Goal: Information Seeking & Learning: Learn about a topic

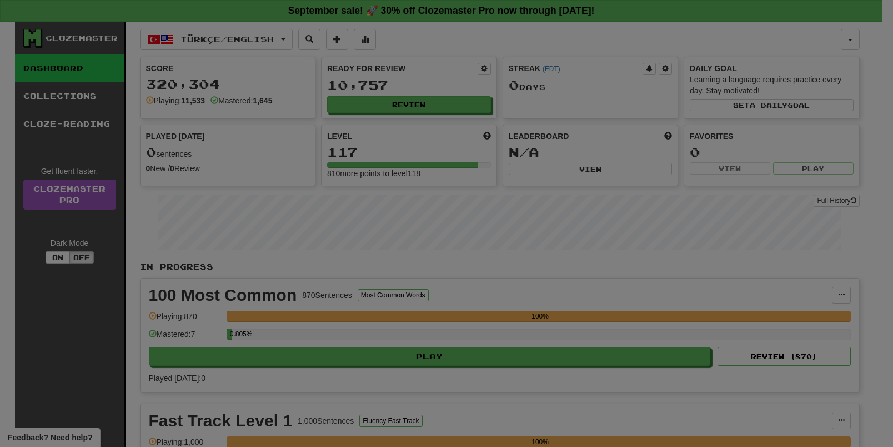
select select "**"
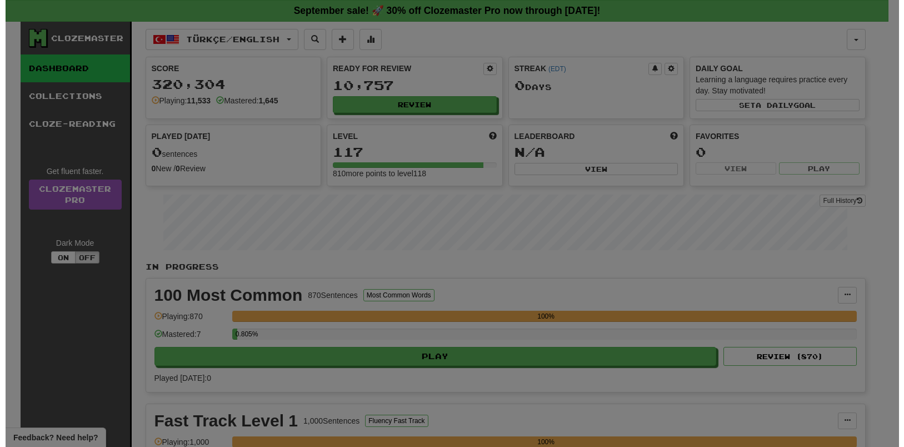
scroll to position [694, 0]
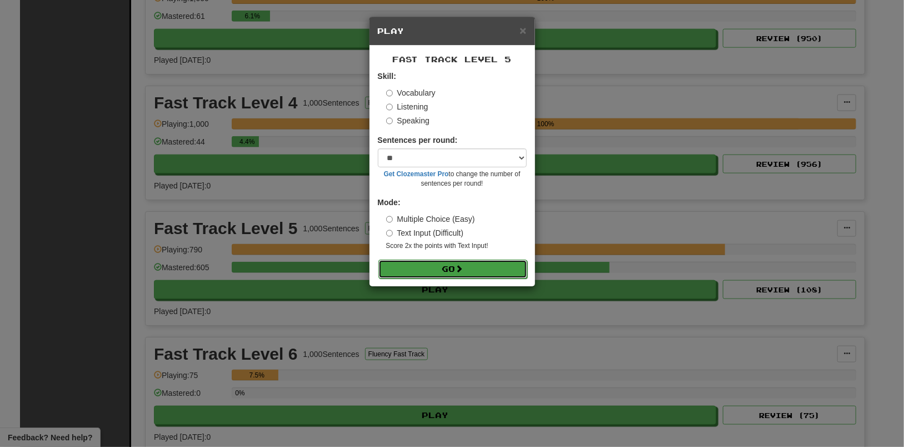
click at [463, 269] on span at bounding box center [459, 268] width 8 height 8
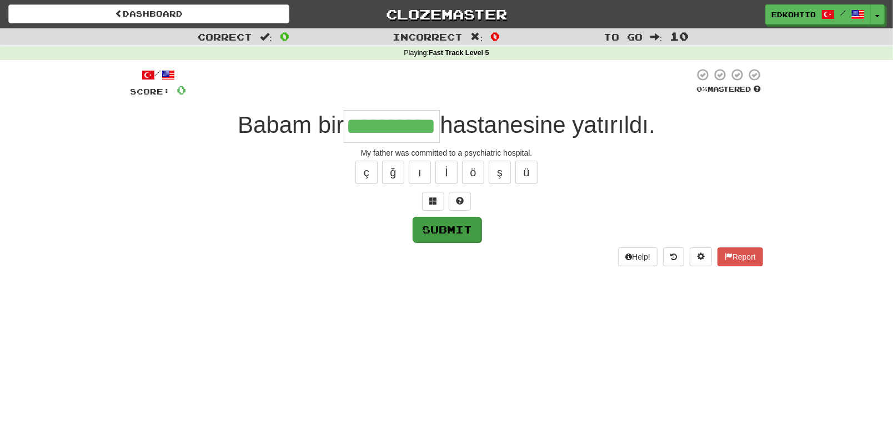
type input "**********"
click at [445, 231] on button "Submit" at bounding box center [447, 230] width 69 height 26
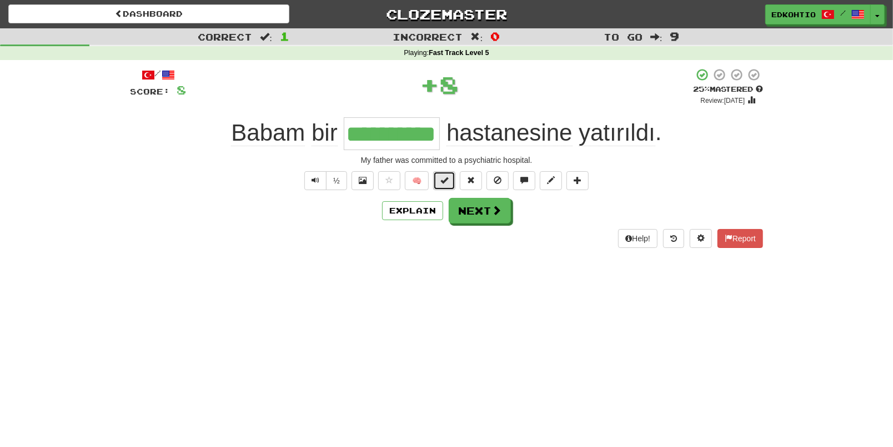
click at [440, 179] on button at bounding box center [444, 180] width 22 height 19
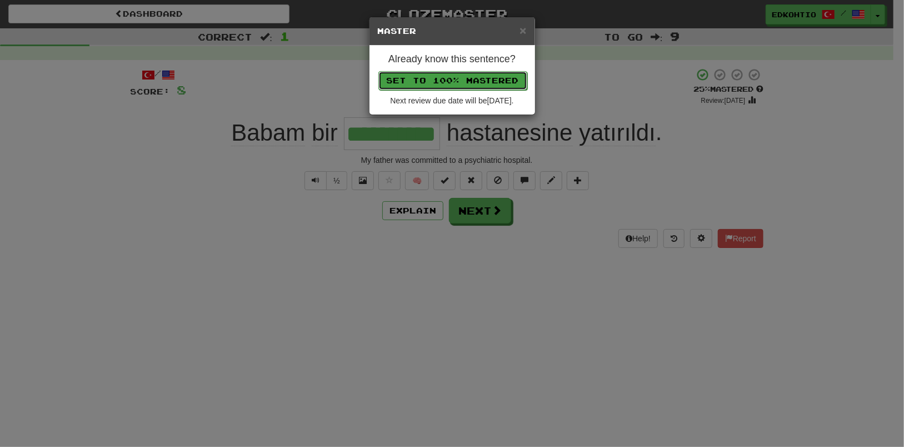
click at [453, 82] on button "Set to 100% Mastered" at bounding box center [452, 80] width 149 height 19
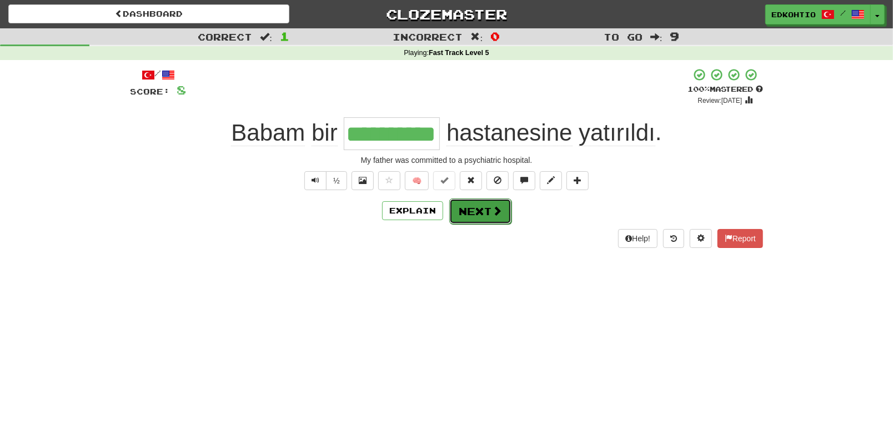
click at [483, 210] on button "Next" at bounding box center [480, 211] width 62 height 26
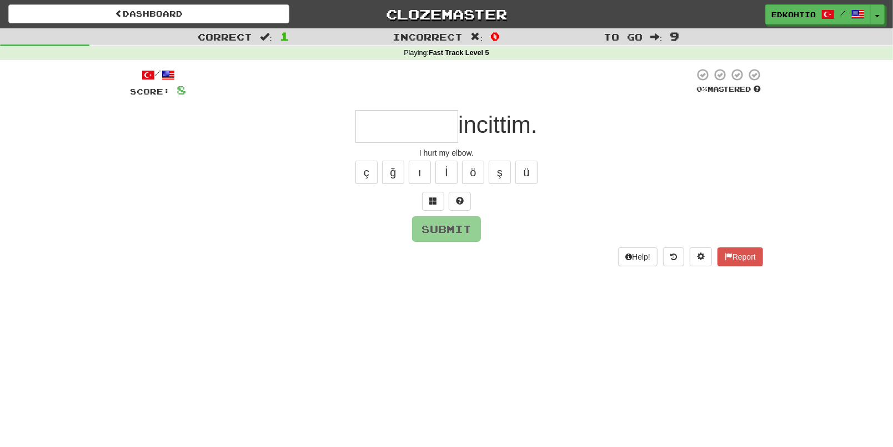
type input "*"
click at [509, 167] on button "ş" at bounding box center [500, 171] width 22 height 23
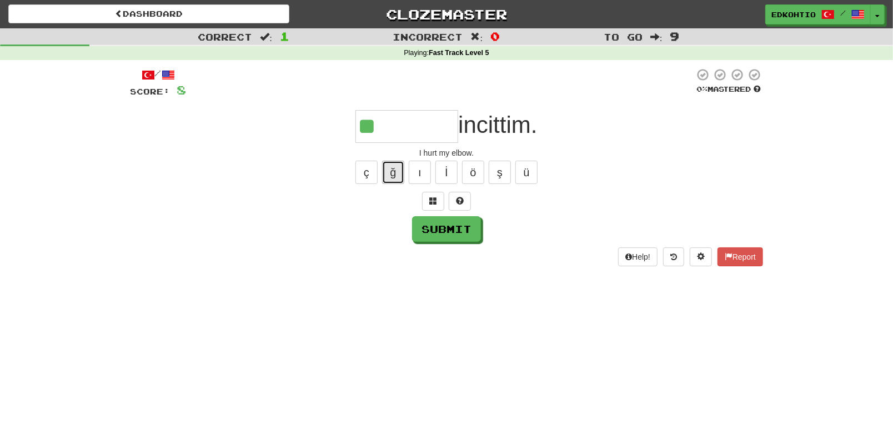
click at [393, 172] on button "ğ" at bounding box center [393, 171] width 22 height 23
drag, startPoint x: 361, startPoint y: 165, endPoint x: 427, endPoint y: 170, distance: 66.2
click at [362, 168] on button "ç" at bounding box center [366, 171] width 22 height 23
click at [523, 172] on button "ü" at bounding box center [526, 171] width 22 height 23
drag, startPoint x: 499, startPoint y: 164, endPoint x: 494, endPoint y: 170, distance: 7.6
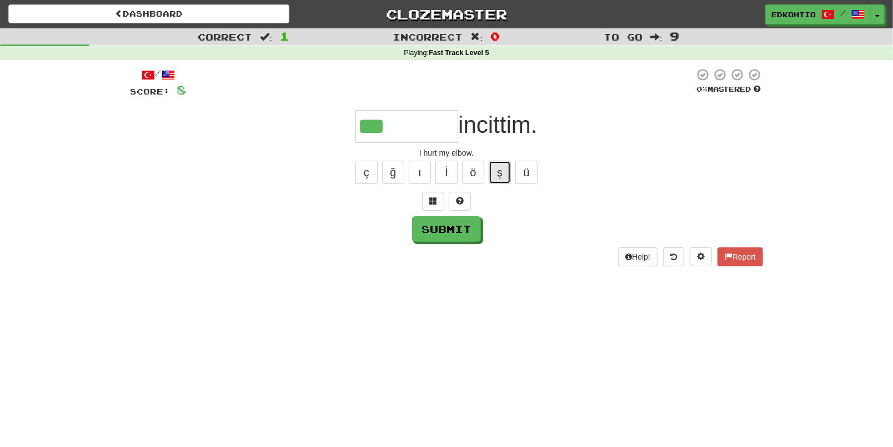
click at [499, 165] on button "ş" at bounding box center [500, 171] width 22 height 23
click at [481, 172] on button "ö" at bounding box center [473, 171] width 22 height 23
drag, startPoint x: 425, startPoint y: 165, endPoint x: 436, endPoint y: 197, distance: 34.1
click at [425, 168] on button "ı" at bounding box center [420, 171] width 22 height 23
click at [390, 175] on button "ğ" at bounding box center [393, 171] width 22 height 23
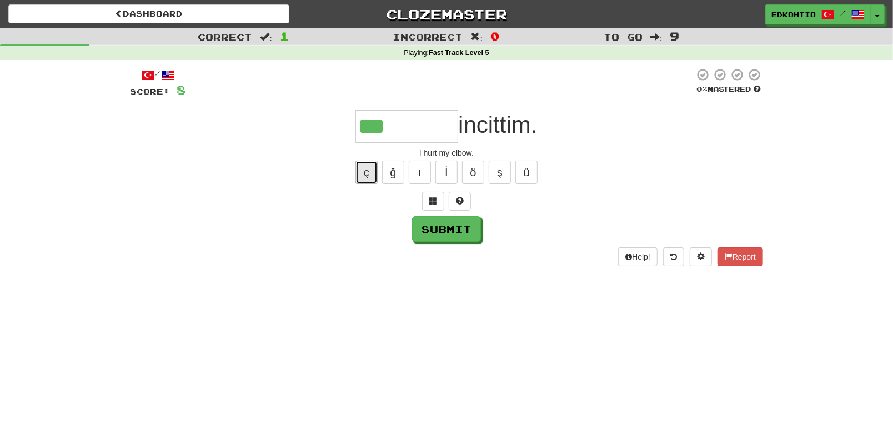
click at [360, 175] on button "ç" at bounding box center [366, 171] width 22 height 23
click at [391, 174] on button "ğ" at bounding box center [393, 171] width 22 height 23
type input "*********"
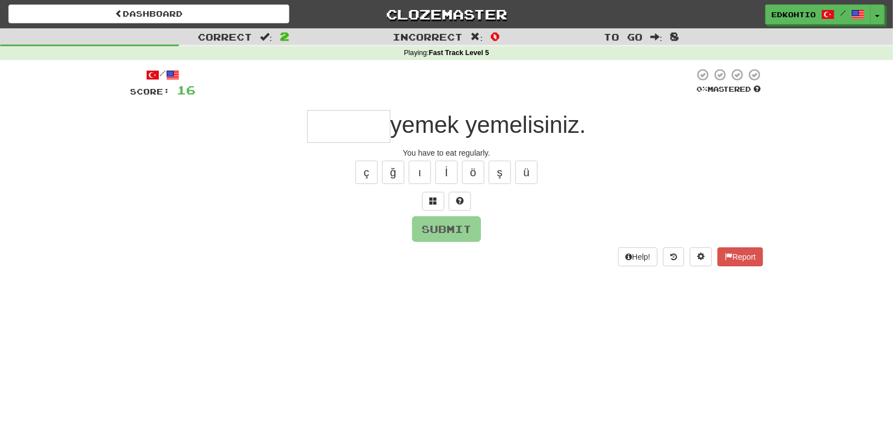
type input "*"
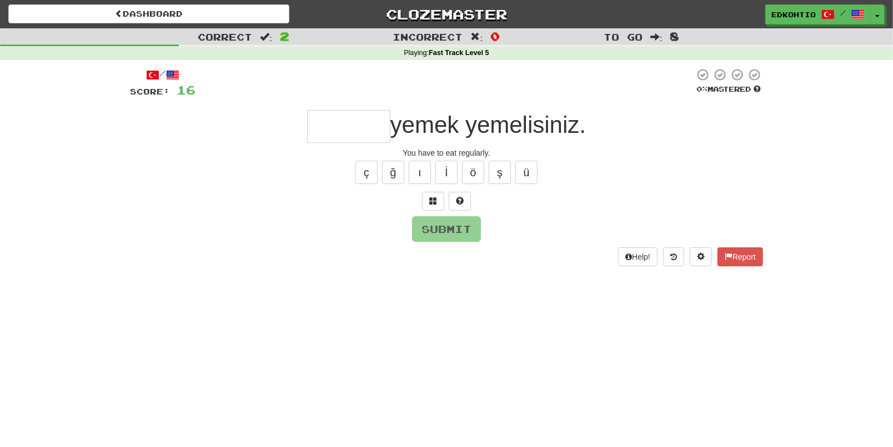
type input "*"
click at [524, 165] on button "ü" at bounding box center [526, 171] width 22 height 23
type input "*"
click at [500, 166] on button "ş" at bounding box center [500, 171] width 22 height 23
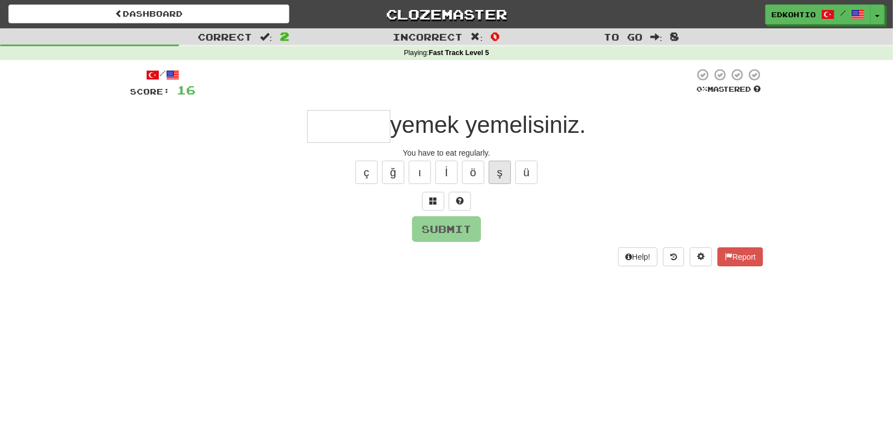
type input "*"
click at [475, 177] on button "ö" at bounding box center [473, 171] width 22 height 23
type input "*"
click at [414, 175] on button "ı" at bounding box center [420, 171] width 22 height 23
type input "*"
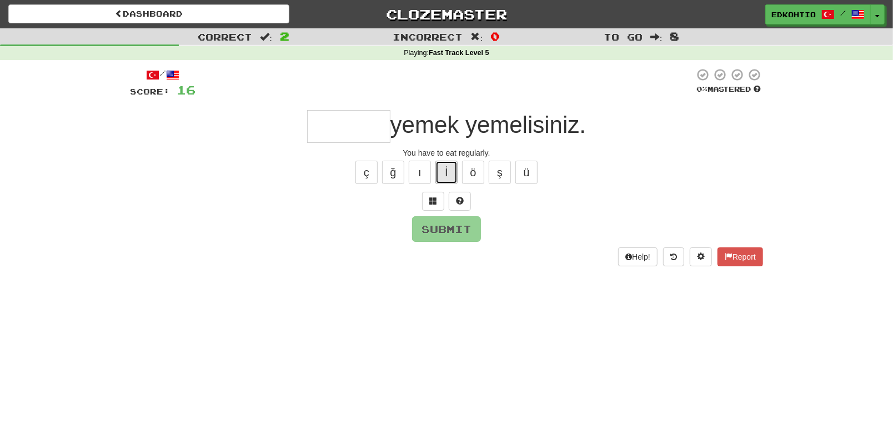
click at [441, 170] on button "İ" at bounding box center [446, 171] width 22 height 23
type input "*"
click at [394, 170] on button "ğ" at bounding box center [393, 171] width 22 height 23
type input "*"
click at [366, 175] on button "ç" at bounding box center [366, 171] width 22 height 23
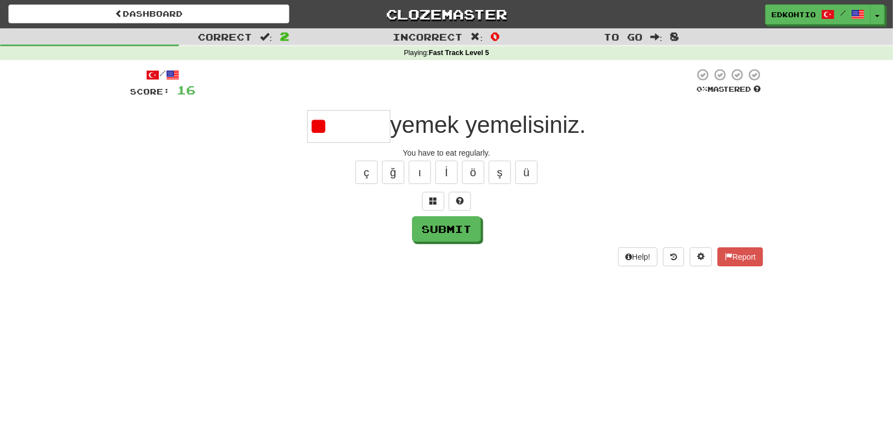
type input "*"
click at [368, 162] on button "ç" at bounding box center [366, 171] width 22 height 23
type input "*"
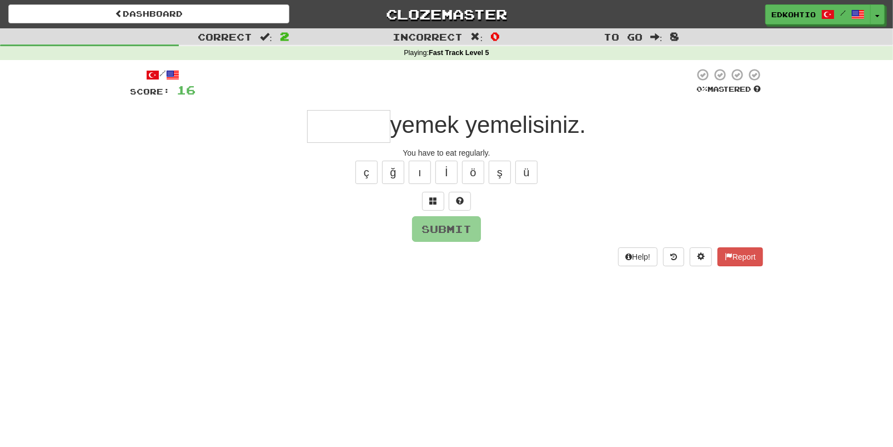
type input "*"
click at [525, 180] on button "ü" at bounding box center [526, 171] width 22 height 23
type input "*******"
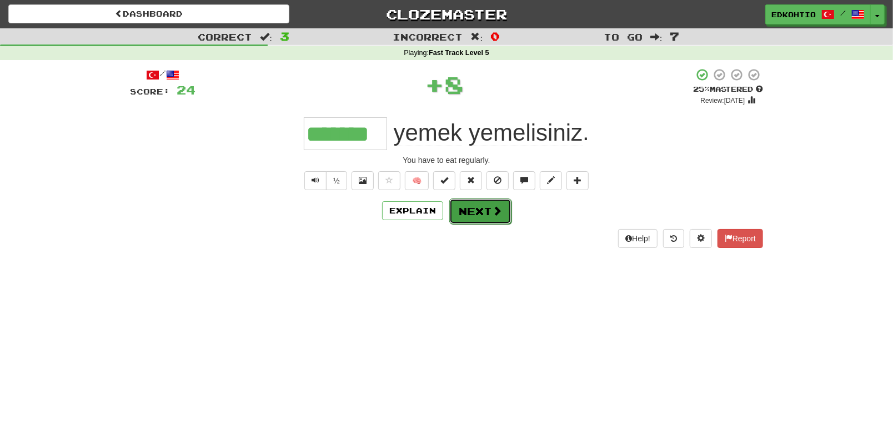
click at [469, 212] on button "Next" at bounding box center [480, 211] width 62 height 26
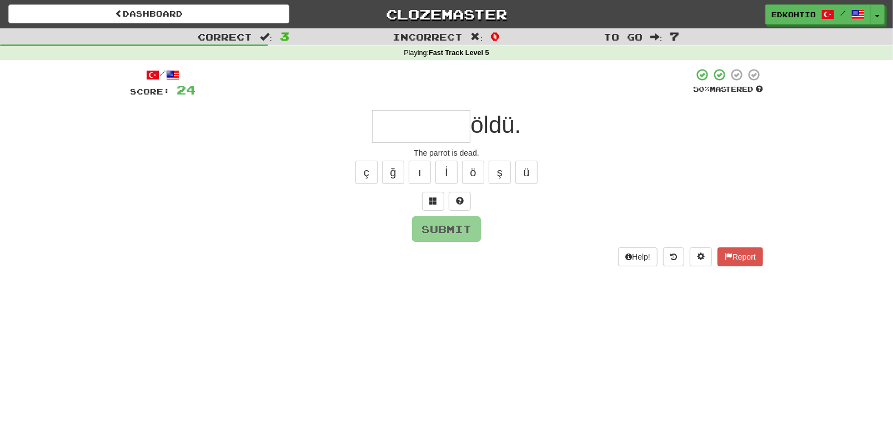
type input "*"
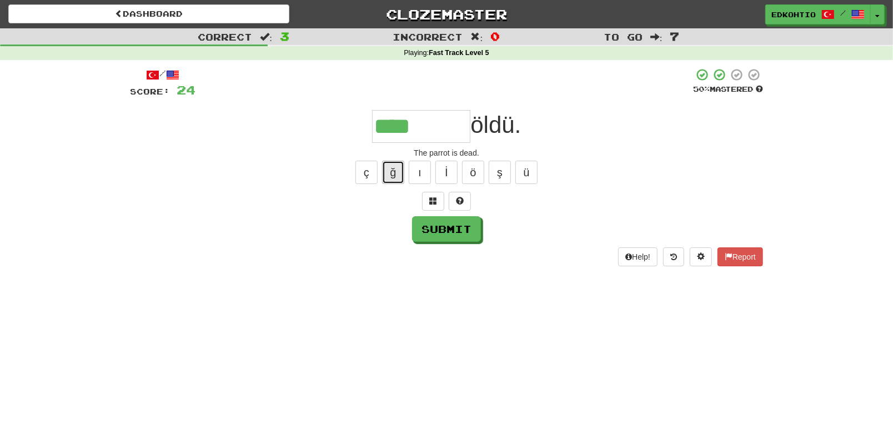
click at [391, 173] on button "ğ" at bounding box center [393, 171] width 22 height 23
type input "*******"
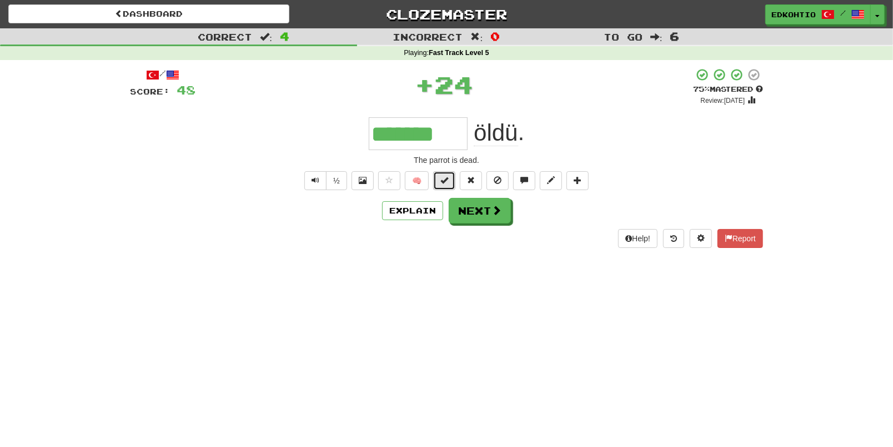
click at [447, 178] on span at bounding box center [444, 180] width 8 height 8
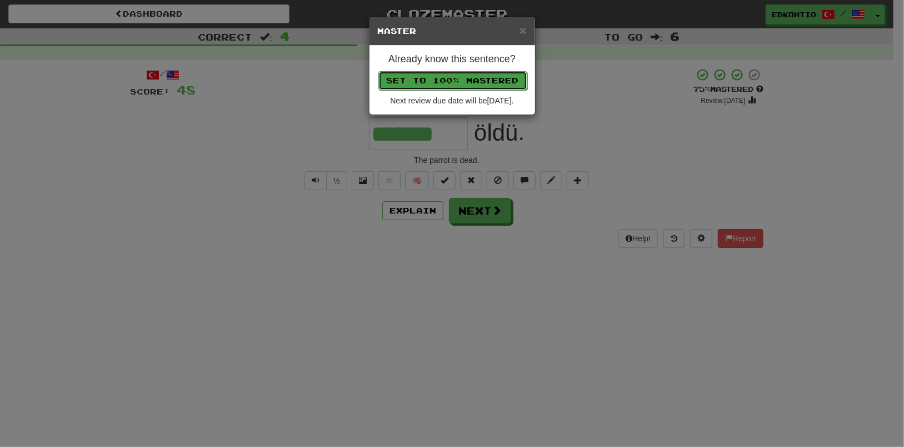
click at [455, 82] on button "Set to 100% Mastered" at bounding box center [452, 80] width 149 height 19
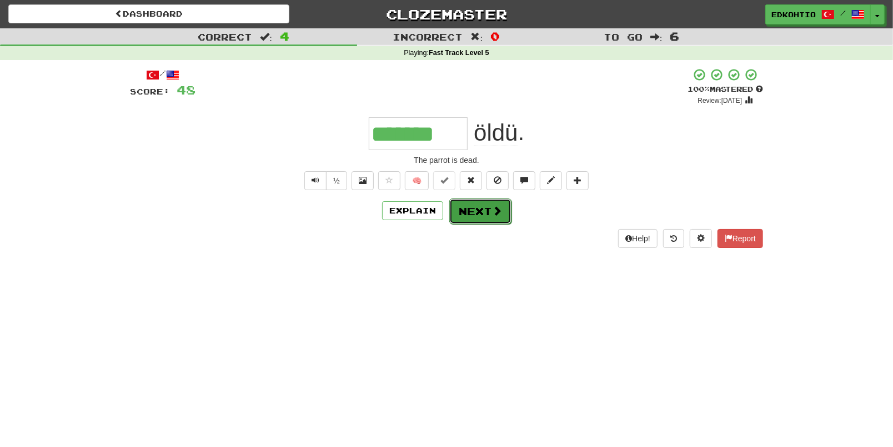
click at [469, 214] on button "Next" at bounding box center [480, 211] width 62 height 26
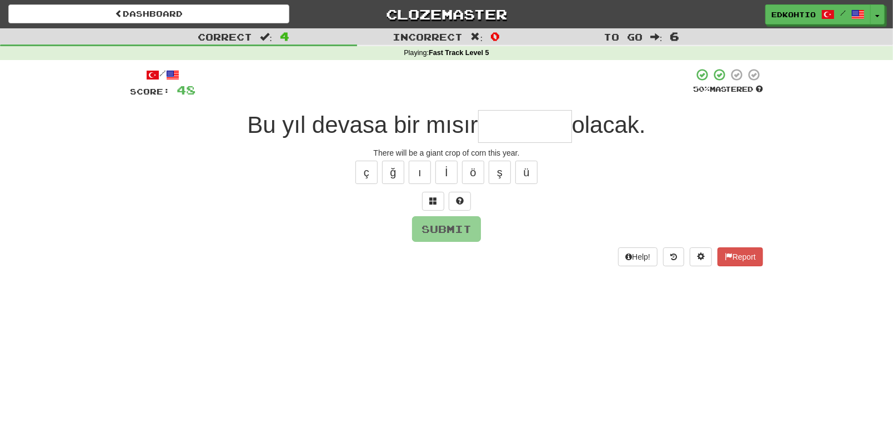
type input "*"
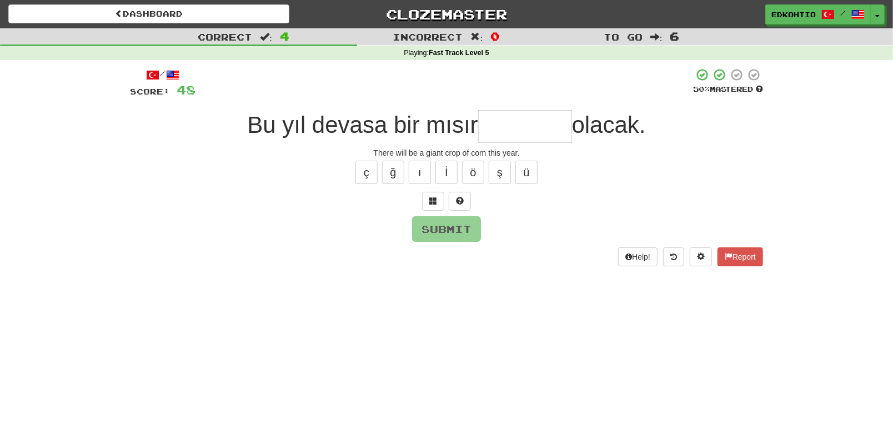
type input "*"
click at [525, 173] on button "ü" at bounding box center [526, 171] width 22 height 23
type input "*"
click at [502, 175] on button "ş" at bounding box center [500, 171] width 22 height 23
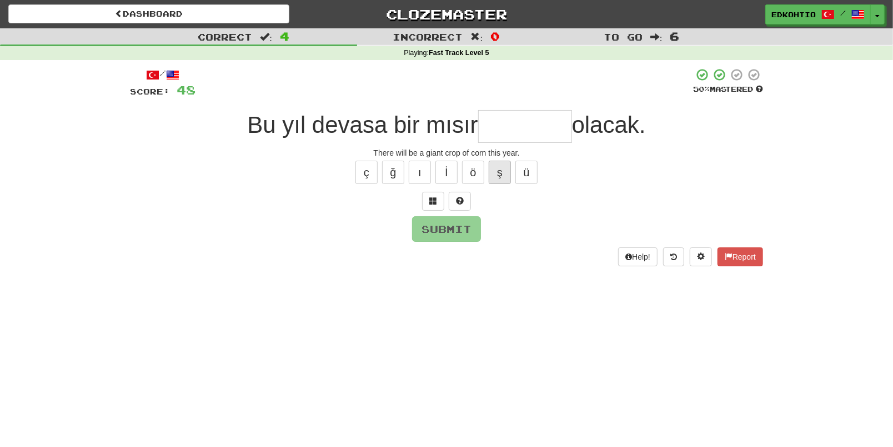
type input "*"
click at [478, 180] on button "ö" at bounding box center [473, 171] width 22 height 23
type input "*"
click at [425, 176] on button "ı" at bounding box center [420, 171] width 22 height 23
type input "*"
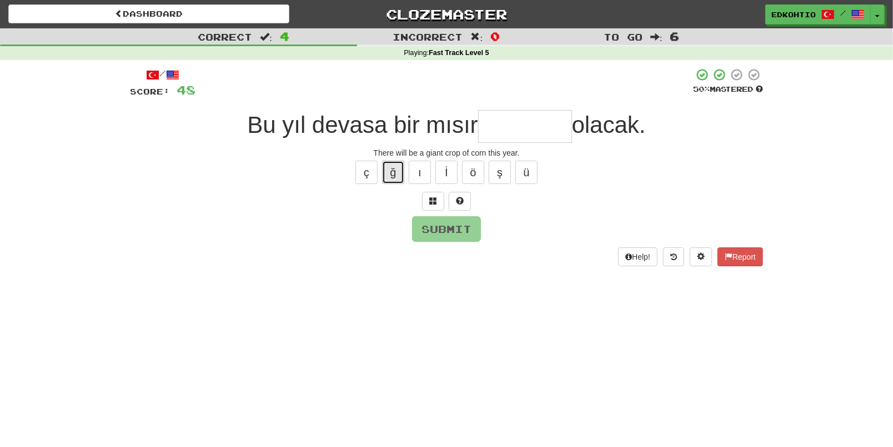
click at [398, 167] on button "ğ" at bounding box center [393, 171] width 22 height 23
type input "*"
drag, startPoint x: 369, startPoint y: 174, endPoint x: 524, endPoint y: 189, distance: 156.2
click at [369, 175] on button "ç" at bounding box center [366, 171] width 22 height 23
type input "*"
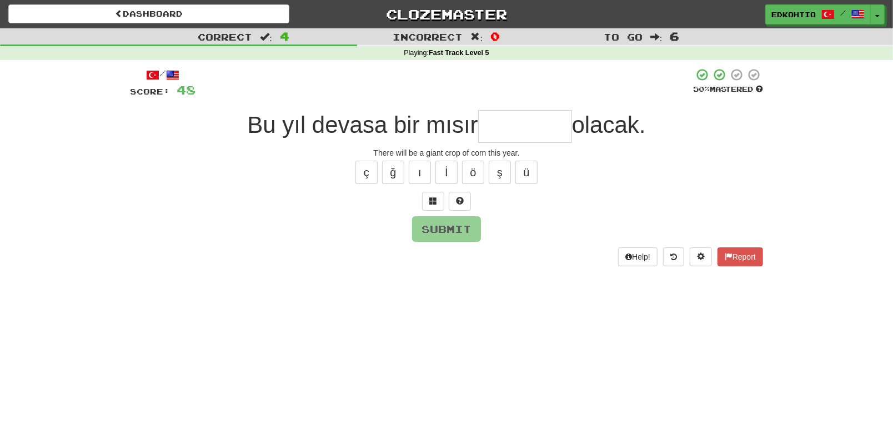
type input "*"
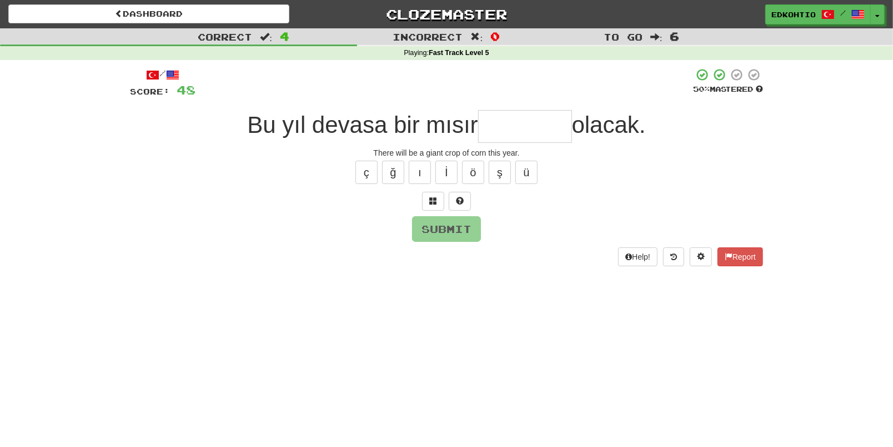
type input "*"
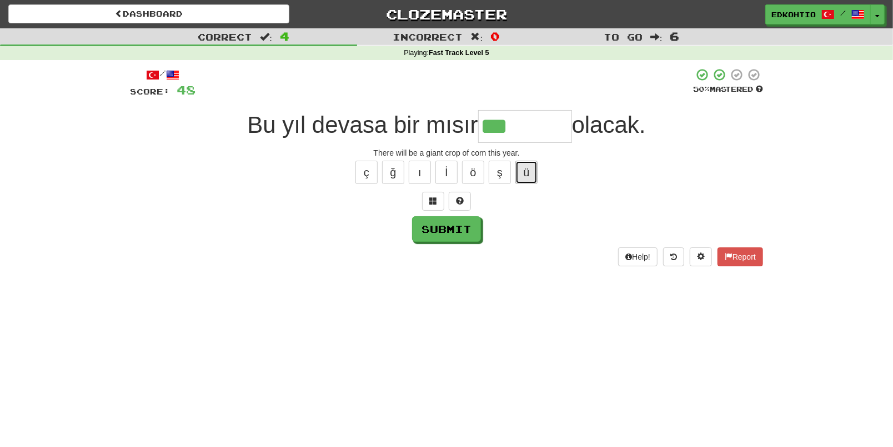
click at [524, 164] on button "ü" at bounding box center [526, 171] width 22 height 23
click at [493, 173] on button "ş" at bounding box center [500, 171] width 22 height 23
click at [473, 174] on button "ö" at bounding box center [473, 171] width 22 height 23
click at [417, 173] on button "ı" at bounding box center [420, 171] width 22 height 23
click at [392, 177] on button "ğ" at bounding box center [393, 171] width 22 height 23
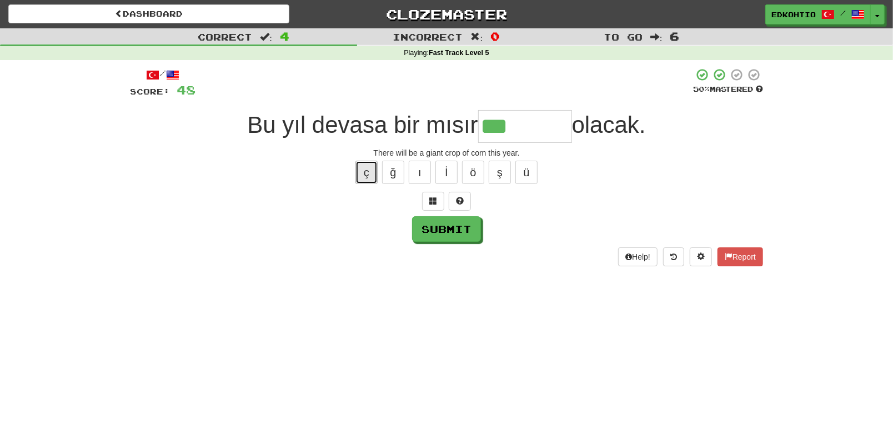
click at [372, 166] on button "ç" at bounding box center [366, 171] width 22 height 23
click at [526, 173] on button "ü" at bounding box center [526, 171] width 22 height 23
click at [536, 163] on button "ü" at bounding box center [526, 171] width 22 height 23
type input "*******"
click at [459, 228] on button "Submit" at bounding box center [447, 230] width 69 height 26
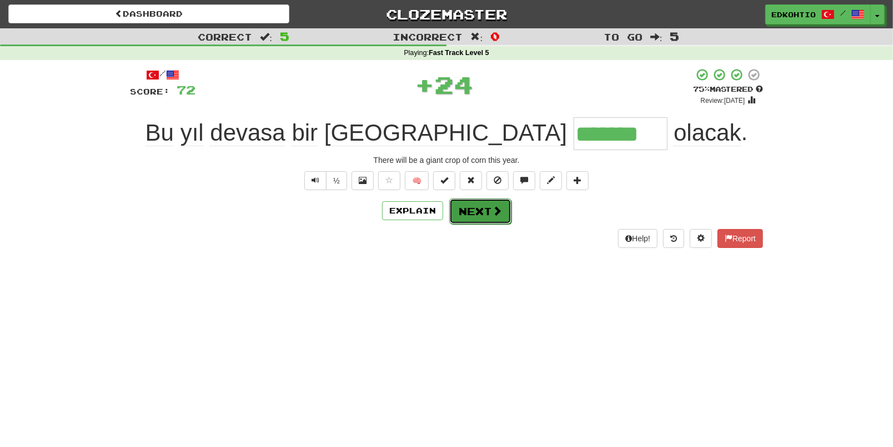
click at [475, 213] on button "Next" at bounding box center [480, 211] width 62 height 26
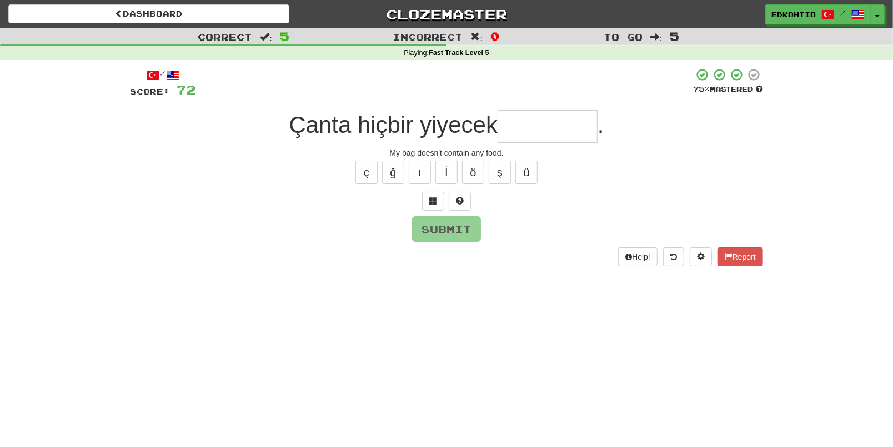
type input "*"
click at [366, 173] on button "ç" at bounding box center [366, 171] width 22 height 23
type input "*********"
click at [452, 228] on button "Submit" at bounding box center [446, 229] width 69 height 26
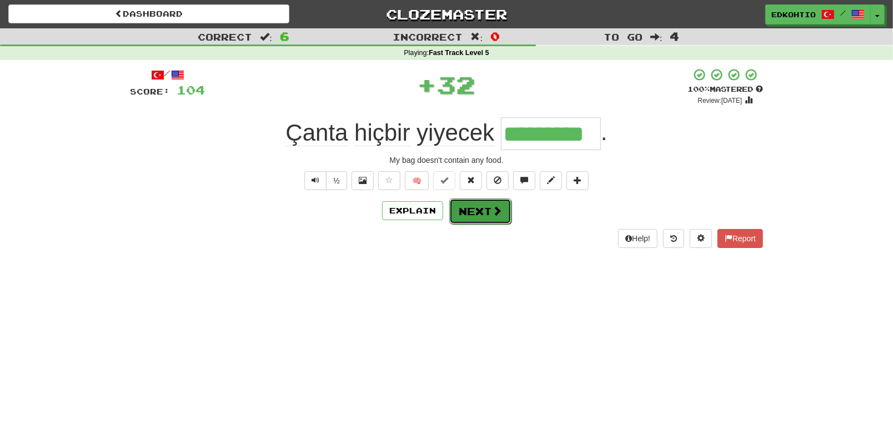
click at [465, 205] on button "Next" at bounding box center [480, 211] width 62 height 26
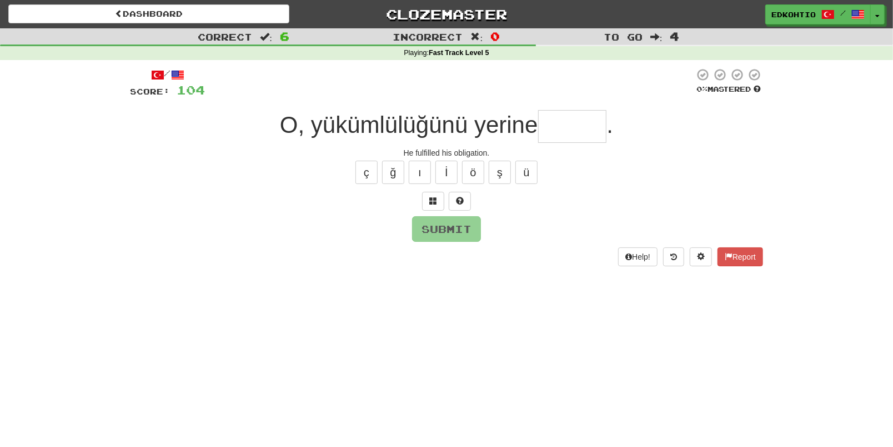
type input "*"
type input "*******"
click at [435, 232] on button "Submit" at bounding box center [446, 229] width 69 height 26
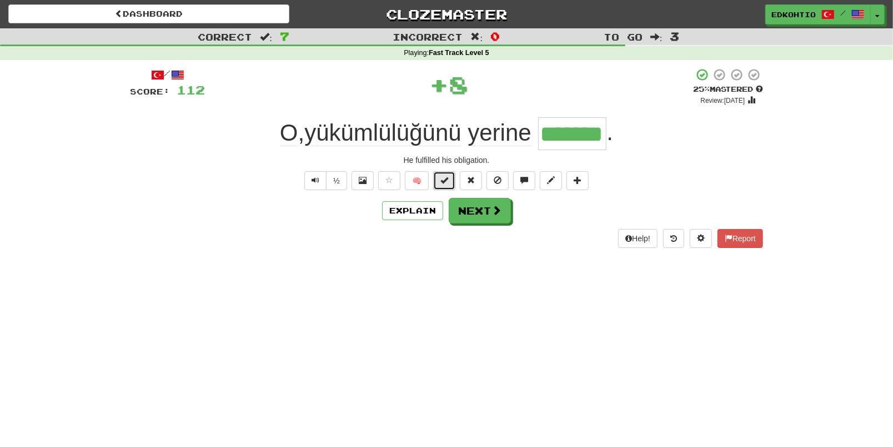
click at [445, 173] on button at bounding box center [444, 180] width 22 height 19
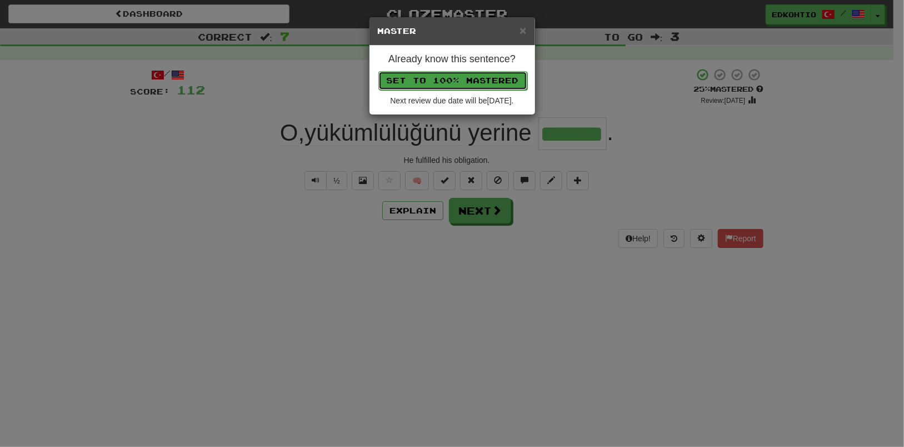
click at [469, 86] on button "Set to 100% Mastered" at bounding box center [452, 80] width 149 height 19
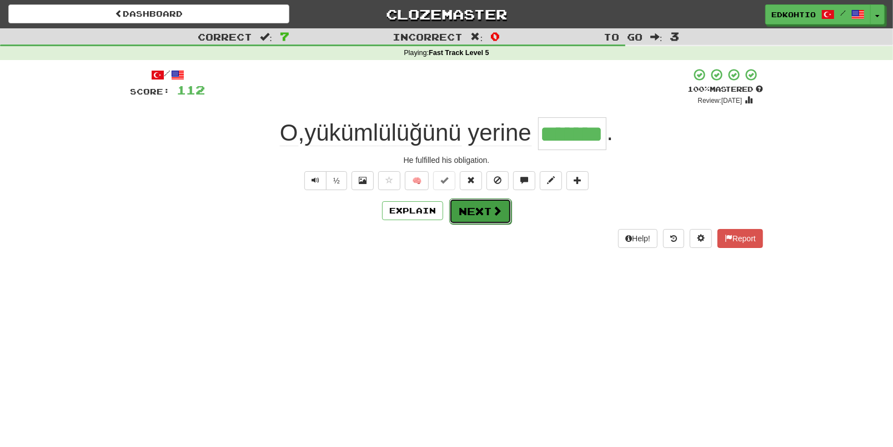
click at [484, 204] on button "Next" at bounding box center [480, 211] width 62 height 26
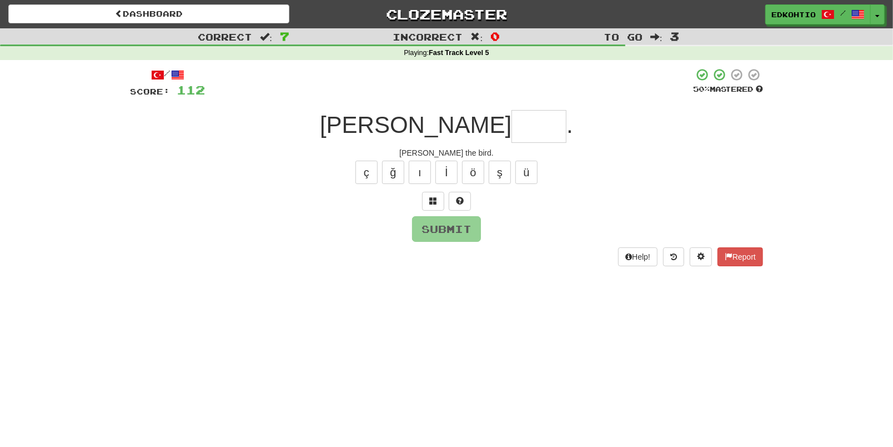
type input "*"
click at [497, 177] on button "ş" at bounding box center [500, 171] width 22 height 23
click at [390, 177] on button "ğ" at bounding box center [393, 171] width 22 height 23
click at [372, 180] on button "ç" at bounding box center [366, 171] width 22 height 23
drag, startPoint x: 414, startPoint y: 165, endPoint x: 453, endPoint y: 173, distance: 39.6
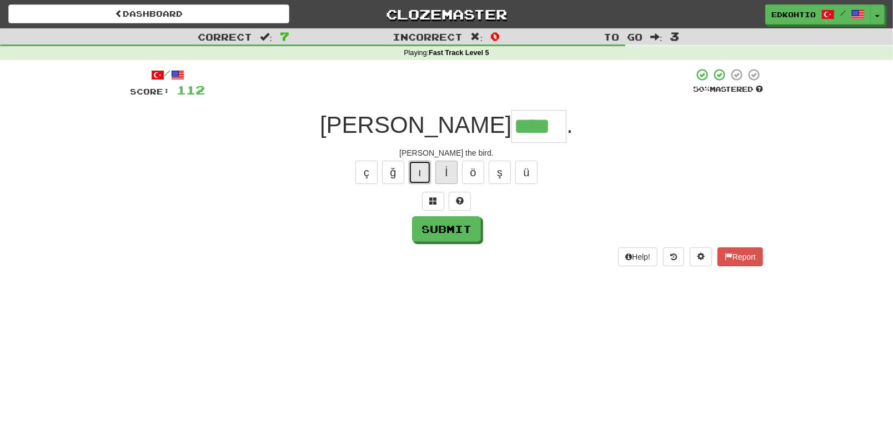
click at [414, 166] on button "ı" at bounding box center [420, 171] width 22 height 23
type input "*****"
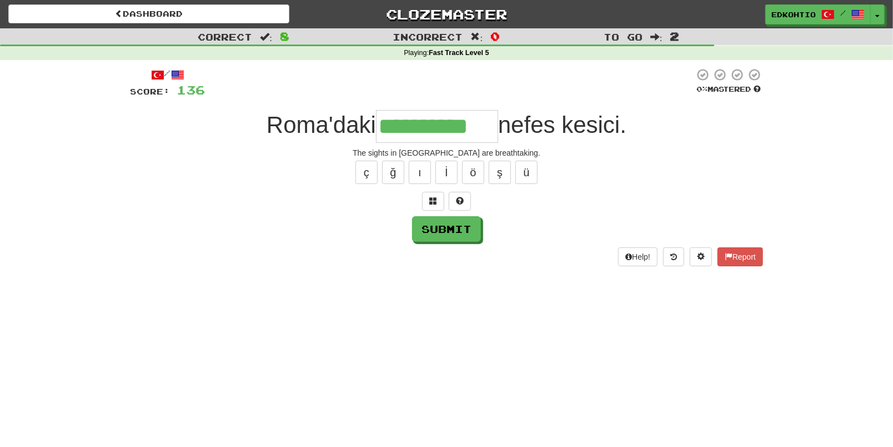
type input "**********"
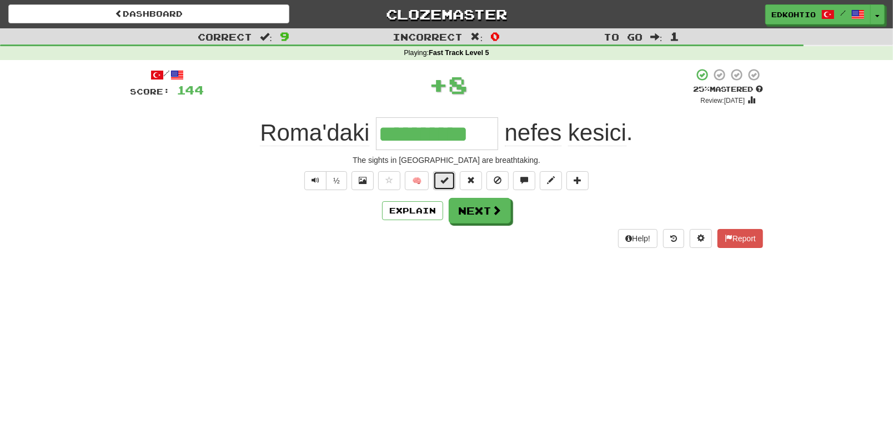
click at [440, 175] on button at bounding box center [444, 180] width 22 height 19
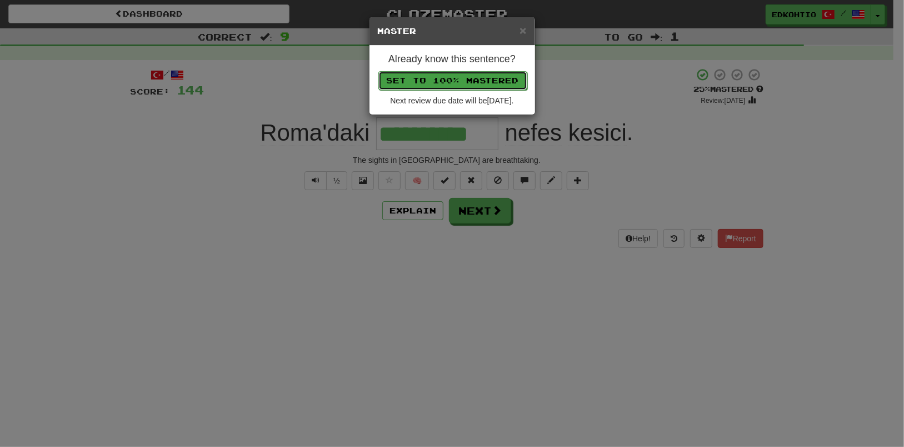
click at [466, 80] on button "Set to 100% Mastered" at bounding box center [452, 80] width 149 height 19
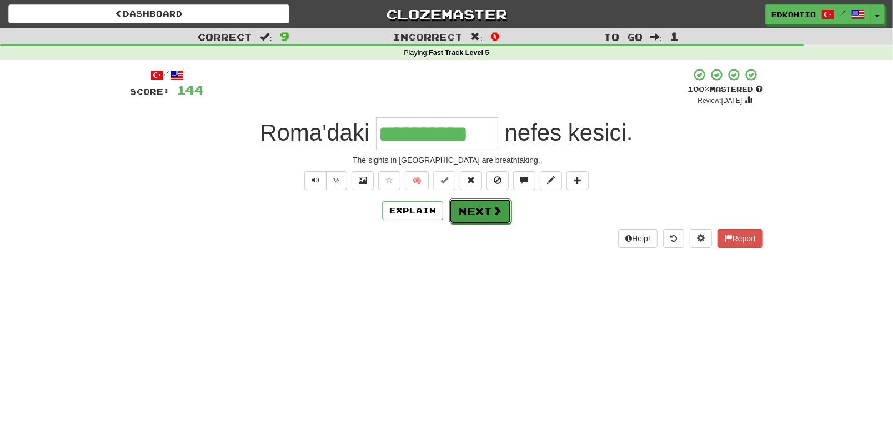
click at [471, 217] on button "Next" at bounding box center [480, 211] width 62 height 26
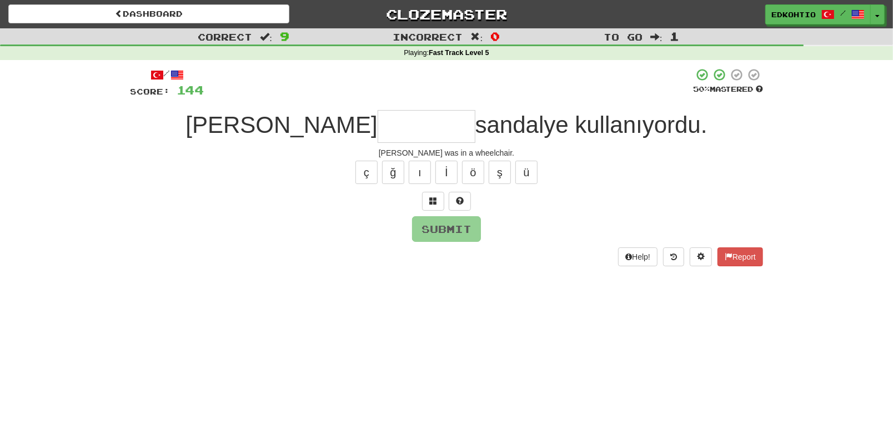
type input "*"
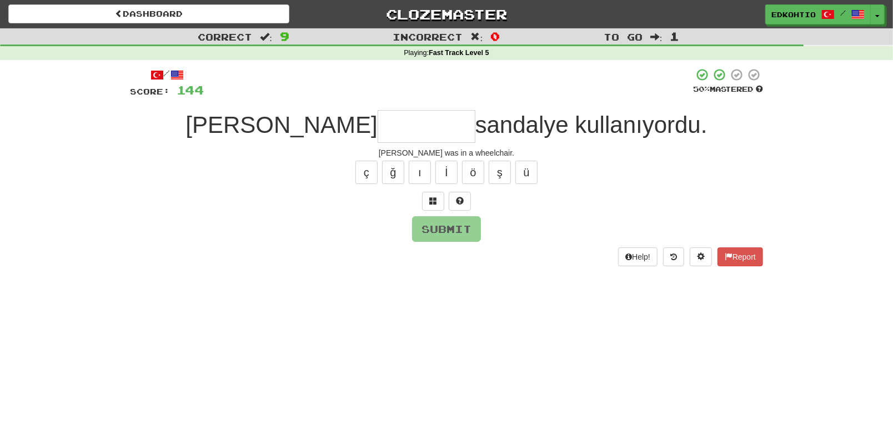
type input "*"
click at [521, 170] on button "ü" at bounding box center [526, 171] width 22 height 23
type input "*"
click at [501, 172] on button "ş" at bounding box center [500, 171] width 22 height 23
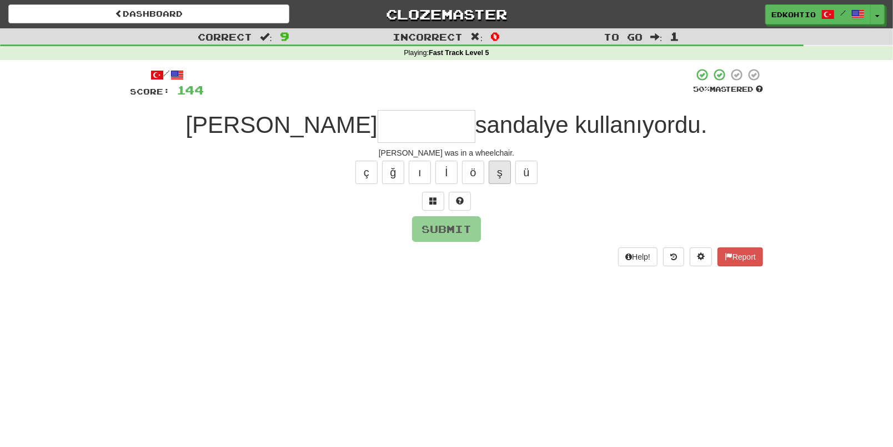
type input "*"
click at [468, 165] on button "ö" at bounding box center [473, 171] width 22 height 23
type input "*"
click at [424, 169] on button "ı" at bounding box center [420, 171] width 22 height 23
type input "*"
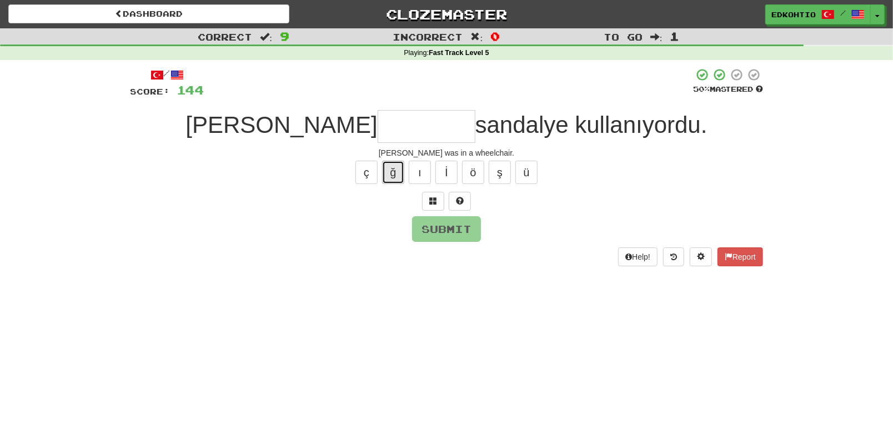
click at [404, 168] on button "ğ" at bounding box center [393, 171] width 22 height 23
type input "*"
click at [370, 175] on button "ç" at bounding box center [366, 171] width 22 height 23
type input "*"
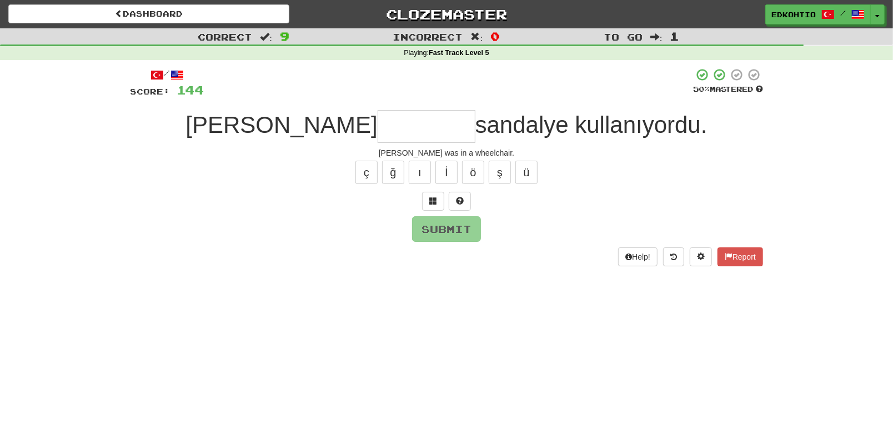
type input "*"
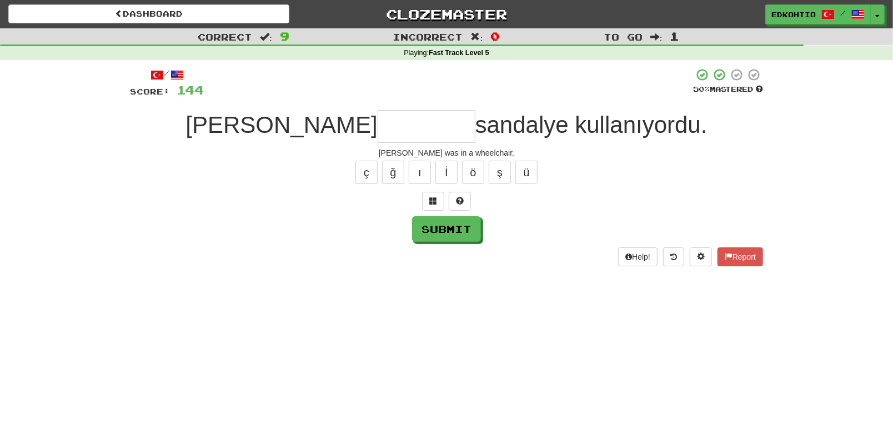
type input "*"
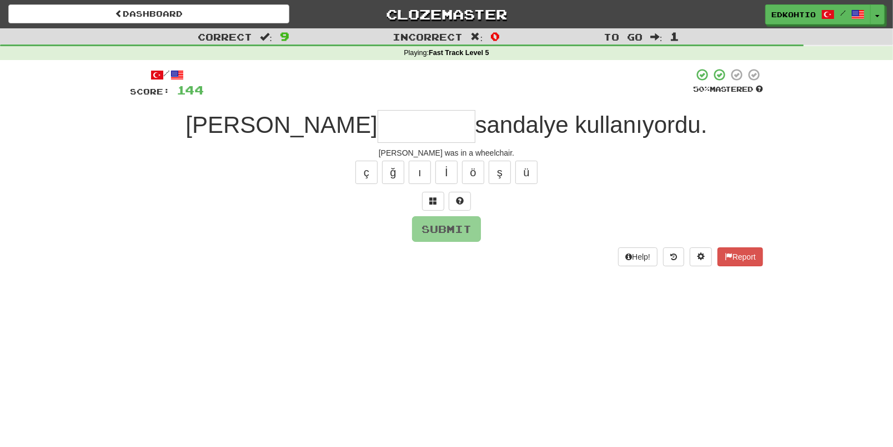
type input "*"
click at [499, 170] on button "ş" at bounding box center [500, 171] width 22 height 23
click at [398, 174] on button "ğ" at bounding box center [393, 171] width 22 height 23
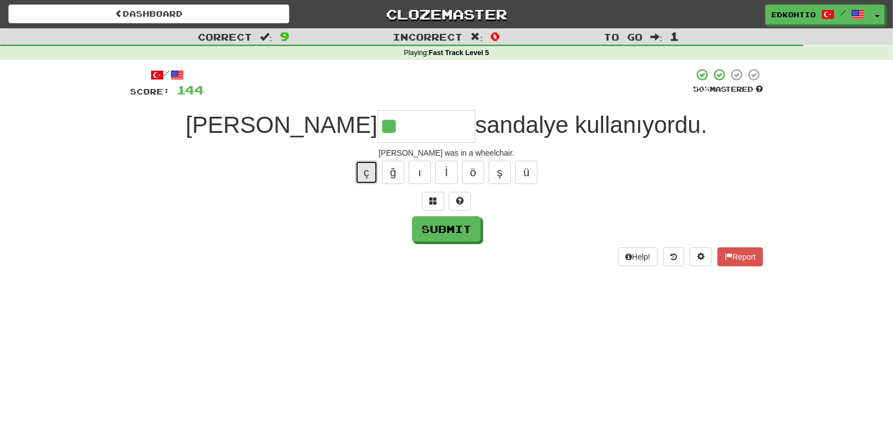
click at [369, 173] on button "ç" at bounding box center [366, 171] width 22 height 23
type input "**********"
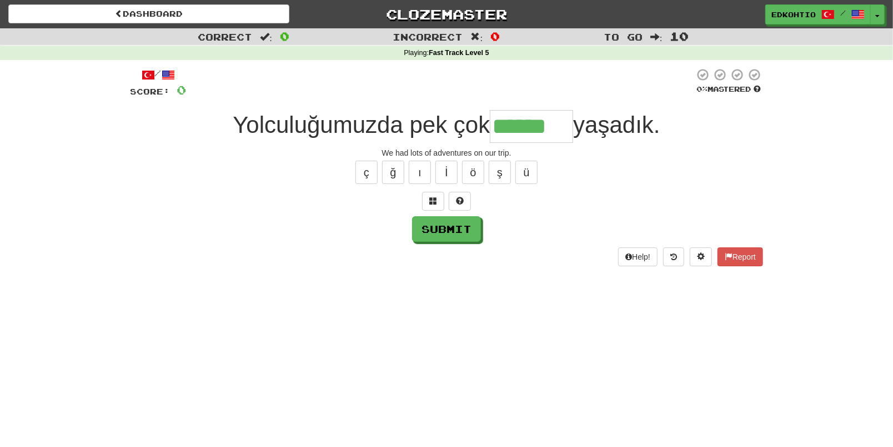
type input "******"
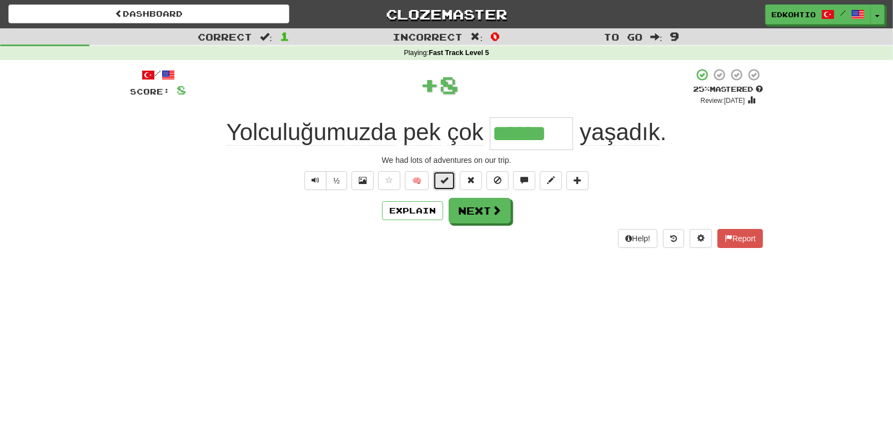
click at [441, 173] on button at bounding box center [444, 180] width 22 height 19
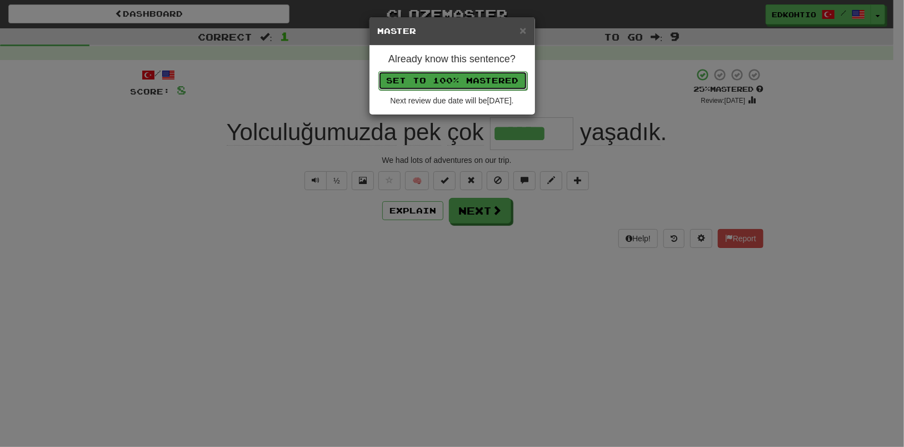
click at [450, 81] on button "Set to 100% Mastered" at bounding box center [452, 80] width 149 height 19
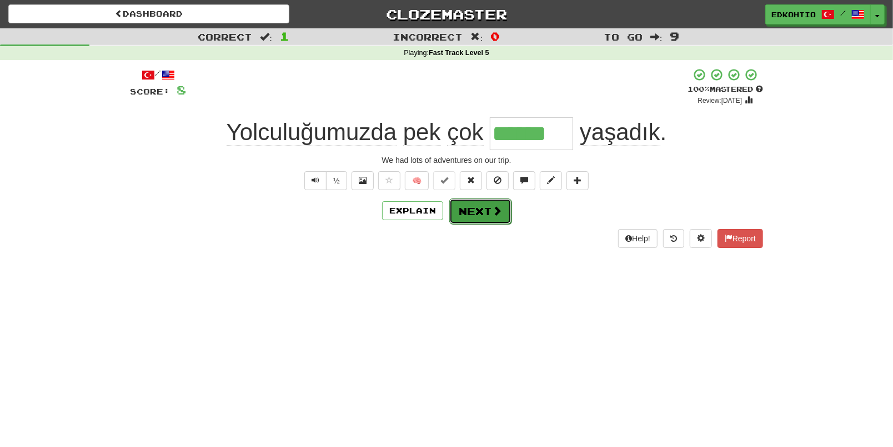
click at [480, 215] on button "Next" at bounding box center [480, 211] width 62 height 26
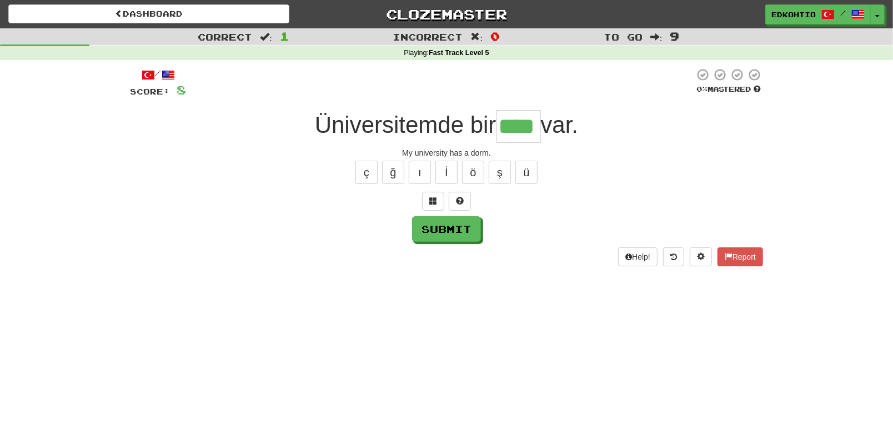
type input "****"
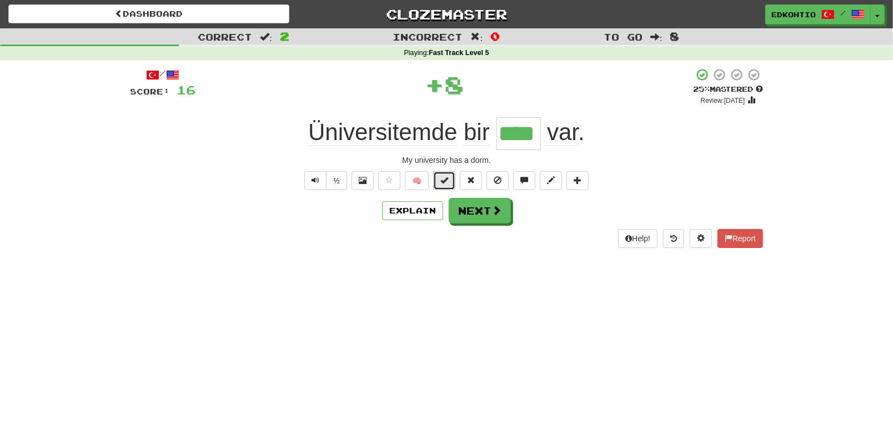
click at [449, 179] on button at bounding box center [444, 180] width 22 height 19
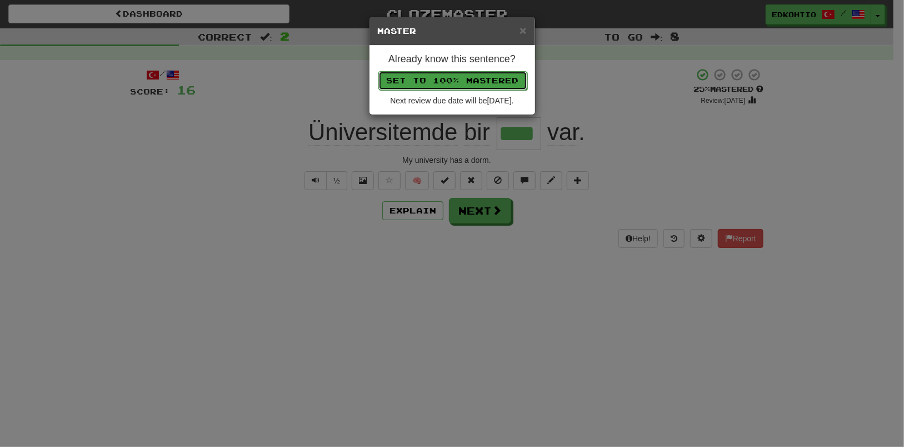
click at [457, 80] on button "Set to 100% Mastered" at bounding box center [452, 80] width 149 height 19
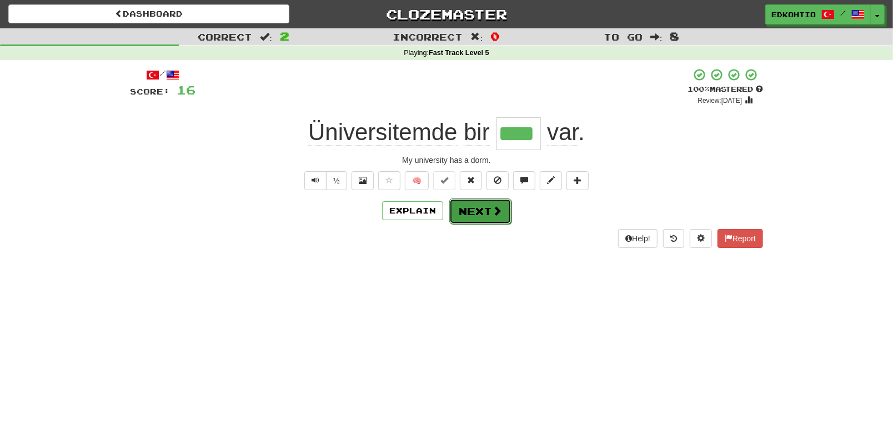
click at [463, 215] on button "Next" at bounding box center [480, 211] width 62 height 26
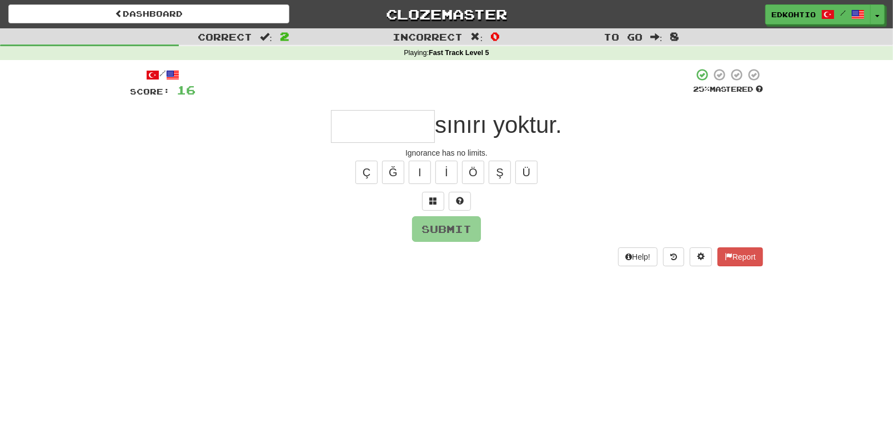
type input "*"
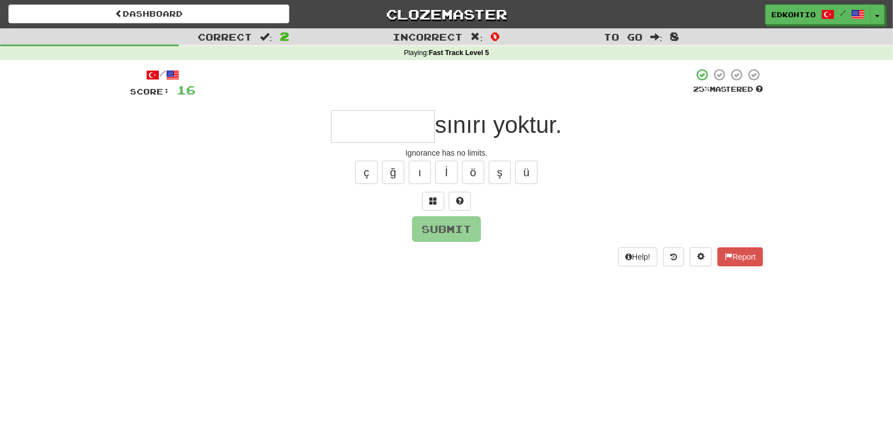
type input "*"
click at [361, 174] on button "ç" at bounding box center [366, 171] width 22 height 23
type input "*"
click at [401, 169] on button "ğ" at bounding box center [393, 171] width 22 height 23
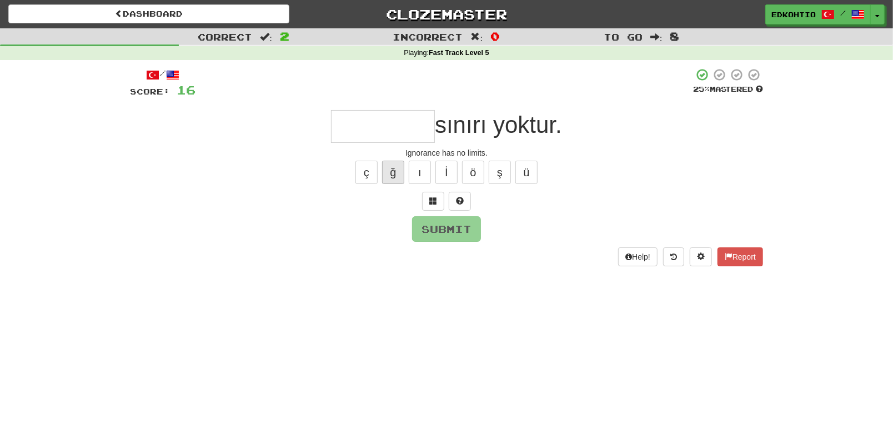
type input "*"
click at [415, 169] on button "ı" at bounding box center [420, 171] width 22 height 23
type input "*"
click at [442, 169] on button "İ" at bounding box center [446, 171] width 22 height 23
type input "*"
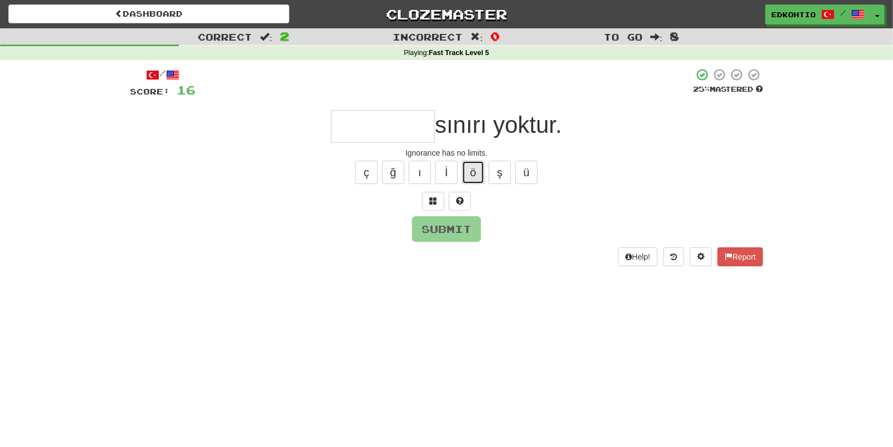
click at [471, 169] on button "ö" at bounding box center [473, 171] width 22 height 23
type input "*"
click at [494, 169] on button "ş" at bounding box center [500, 171] width 22 height 23
type input "*"
click at [528, 169] on button "ü" at bounding box center [526, 171] width 22 height 23
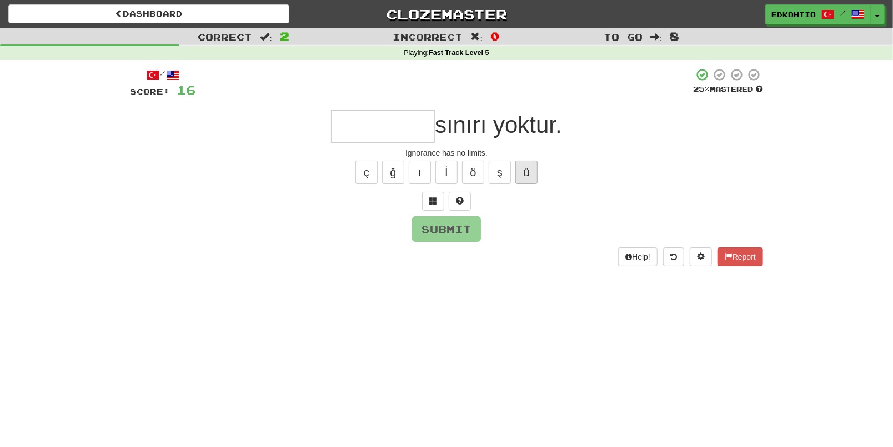
type input "*"
type input "*********"
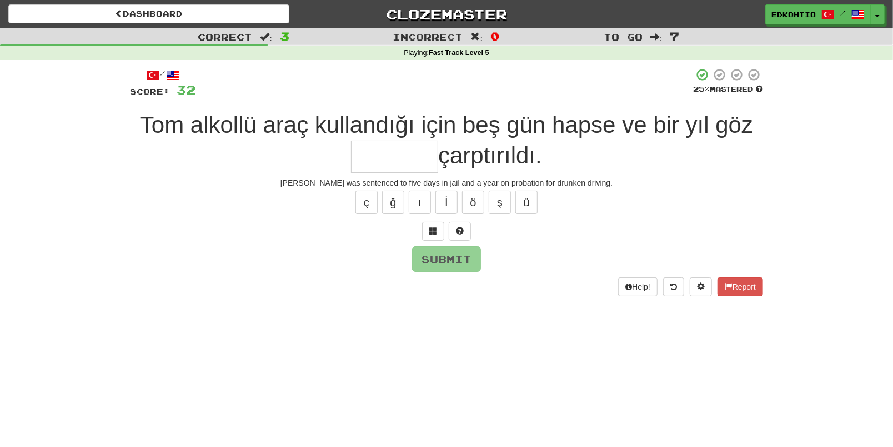
type input "*"
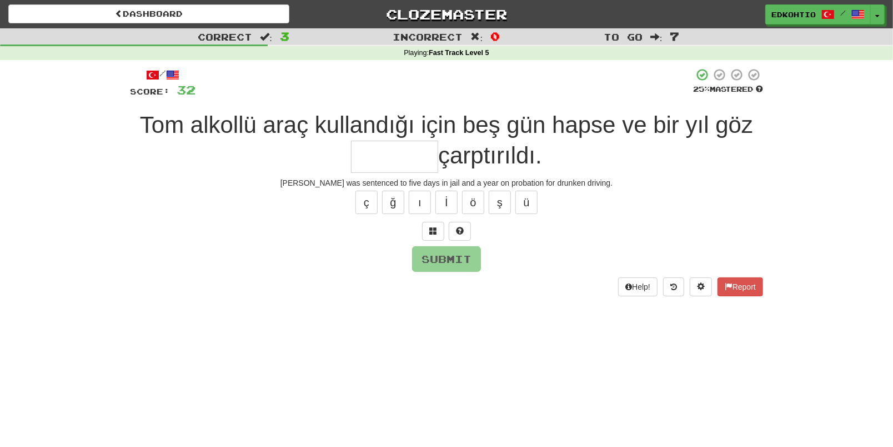
type input "*"
click at [523, 204] on button "ü" at bounding box center [526, 201] width 22 height 23
type input "*"
click at [500, 207] on button "ş" at bounding box center [500, 201] width 22 height 23
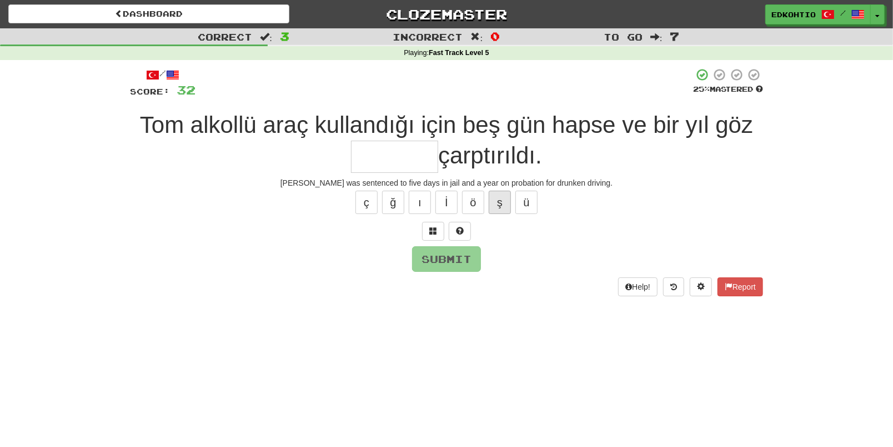
type input "*"
click at [476, 207] on button "ö" at bounding box center [473, 201] width 22 height 23
type input "*"
click at [417, 207] on button "ı" at bounding box center [420, 201] width 22 height 23
type input "*"
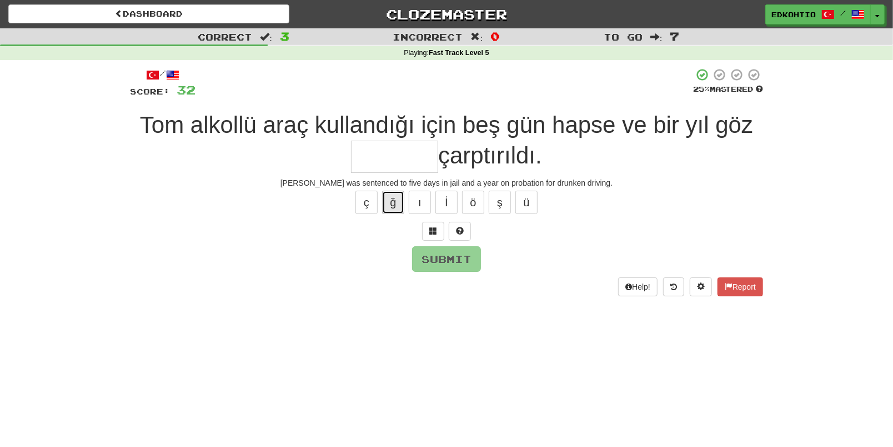
click at [400, 205] on button "ğ" at bounding box center [393, 201] width 22 height 23
type input "*"
click at [363, 203] on button "ç" at bounding box center [366, 201] width 22 height 23
type input "*"
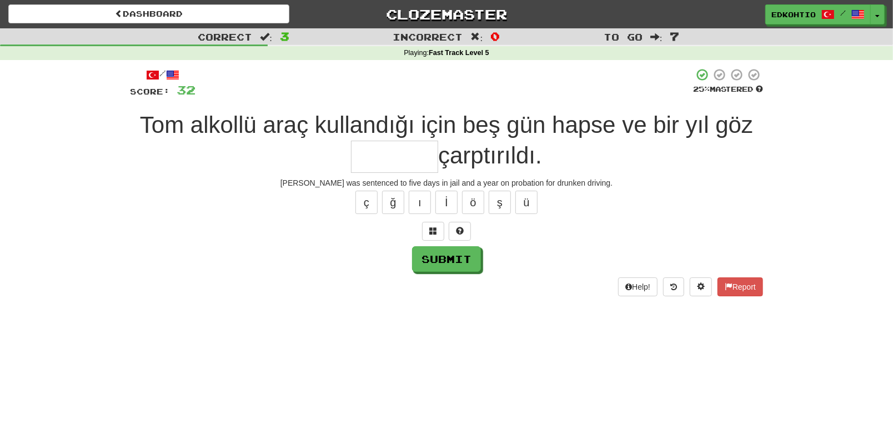
type input "*"
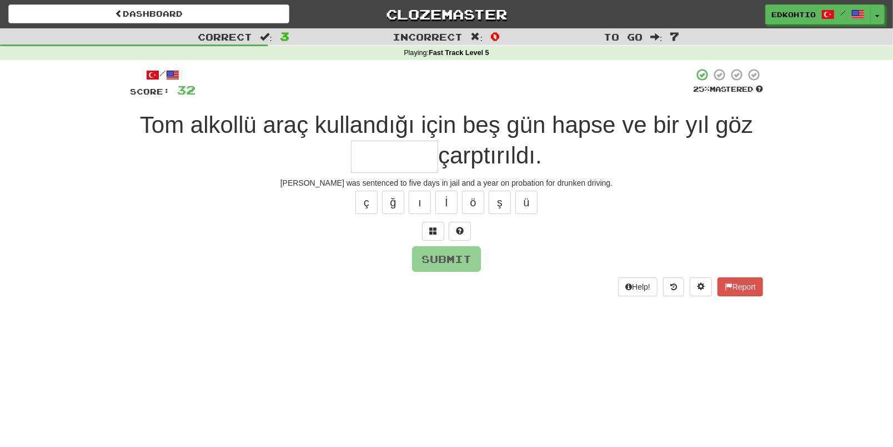
type input "*"
type input "*******"
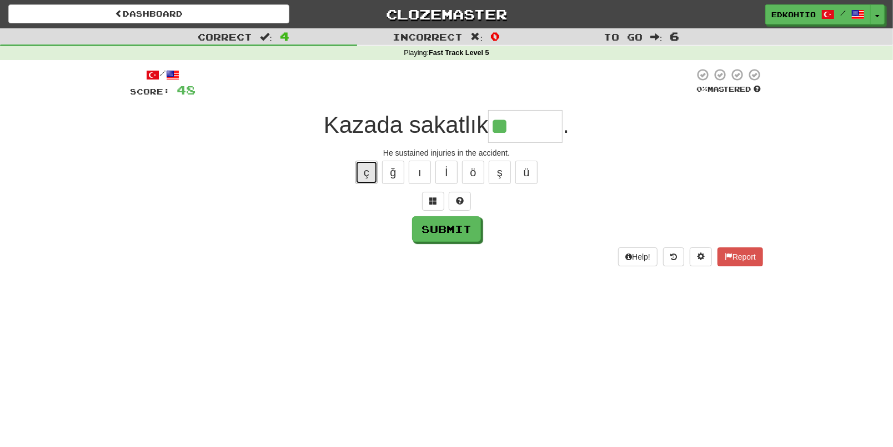
click at [368, 168] on button "ç" at bounding box center [366, 171] width 22 height 23
type input "*******"
click at [447, 230] on button "Submit" at bounding box center [447, 230] width 69 height 26
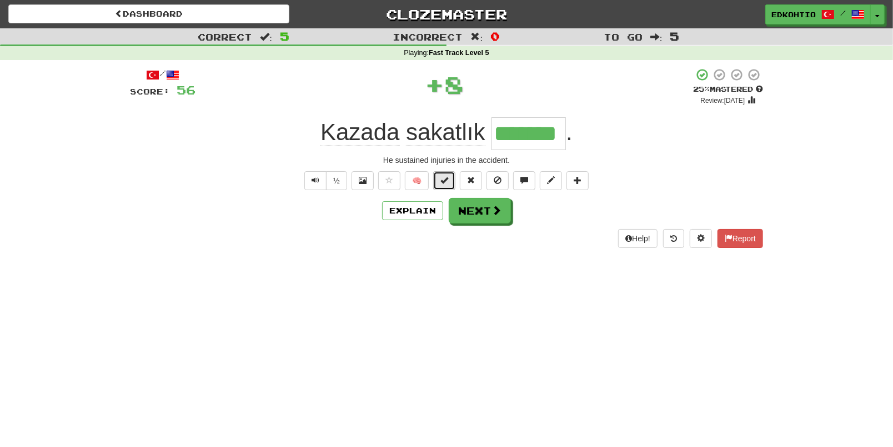
click at [445, 182] on span at bounding box center [444, 180] width 8 height 8
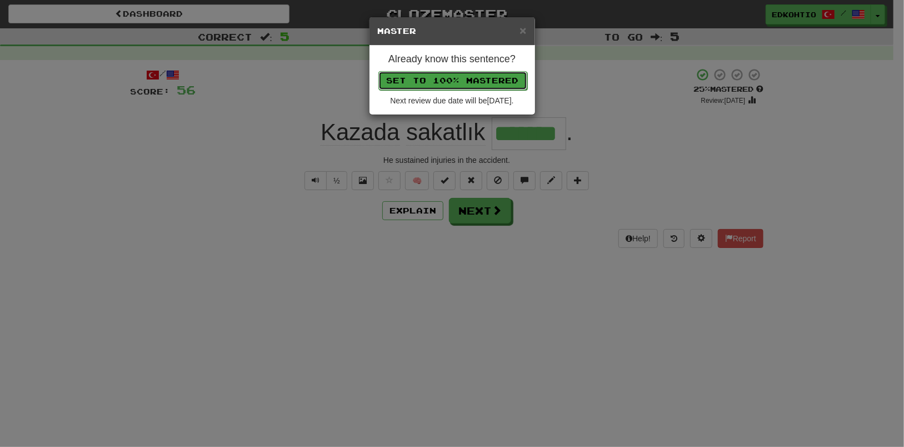
click at [461, 85] on button "Set to 100% Mastered" at bounding box center [452, 80] width 149 height 19
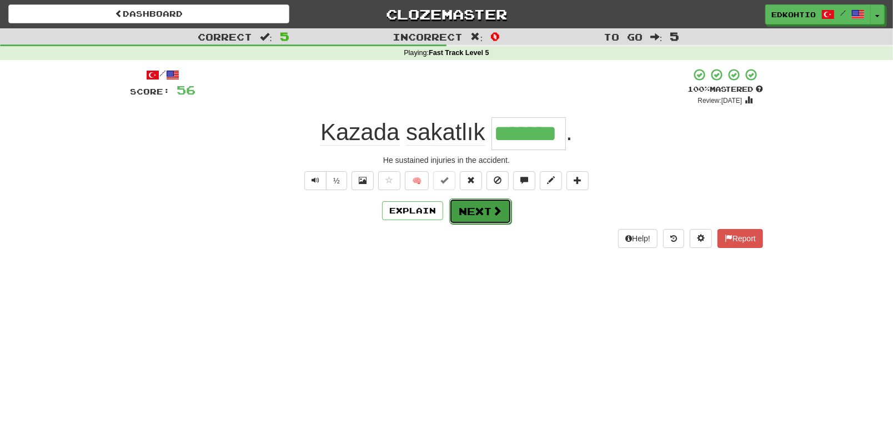
click at [484, 211] on button "Next" at bounding box center [480, 211] width 62 height 26
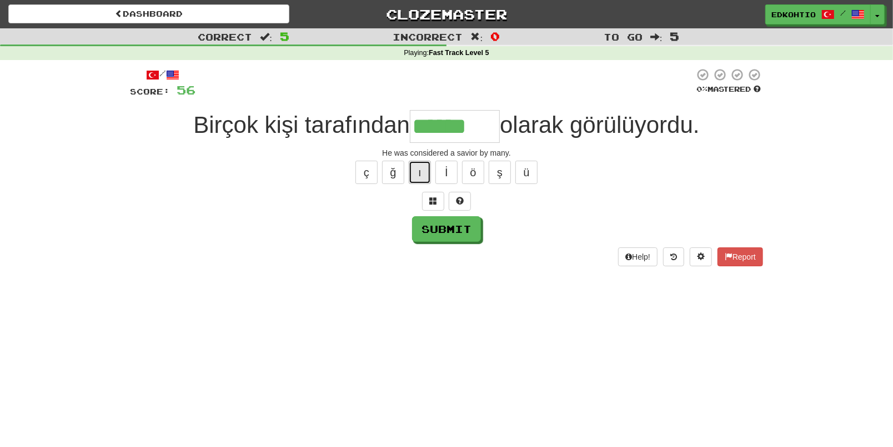
click at [418, 174] on button "ı" at bounding box center [420, 171] width 22 height 23
type input "*********"
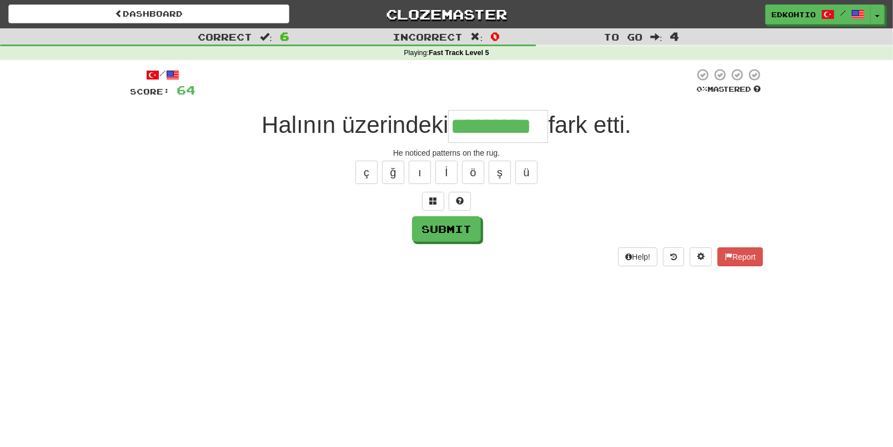
type input "*********"
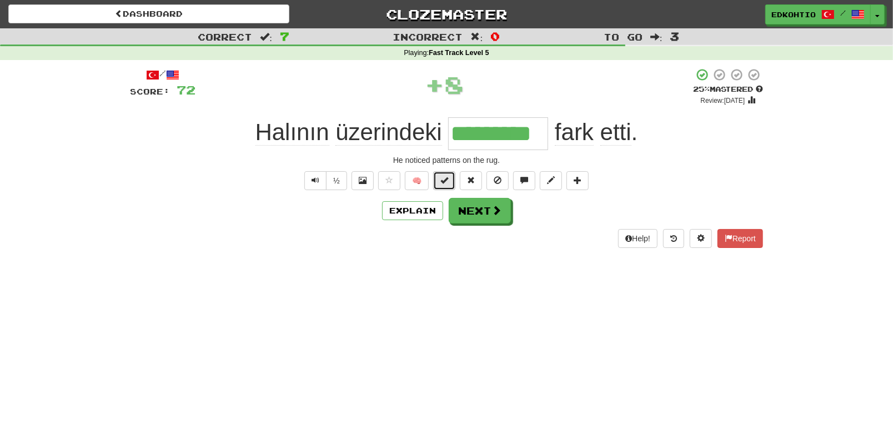
click at [450, 180] on button at bounding box center [444, 180] width 22 height 19
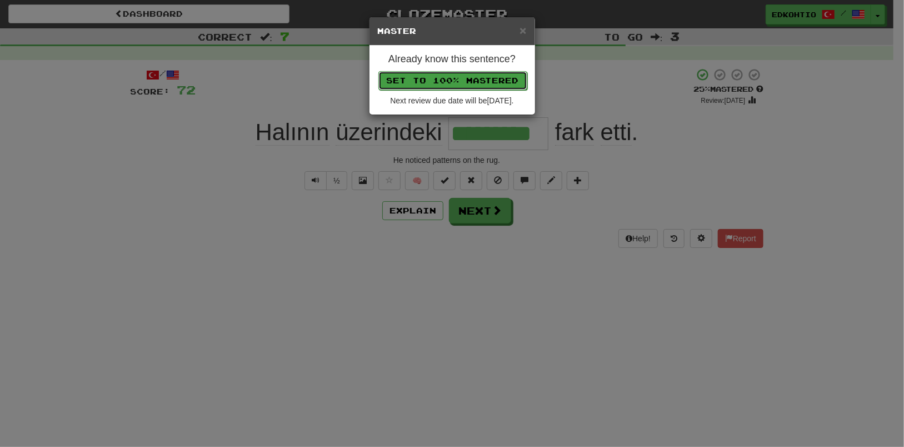
click at [464, 77] on button "Set to 100% Mastered" at bounding box center [452, 80] width 149 height 19
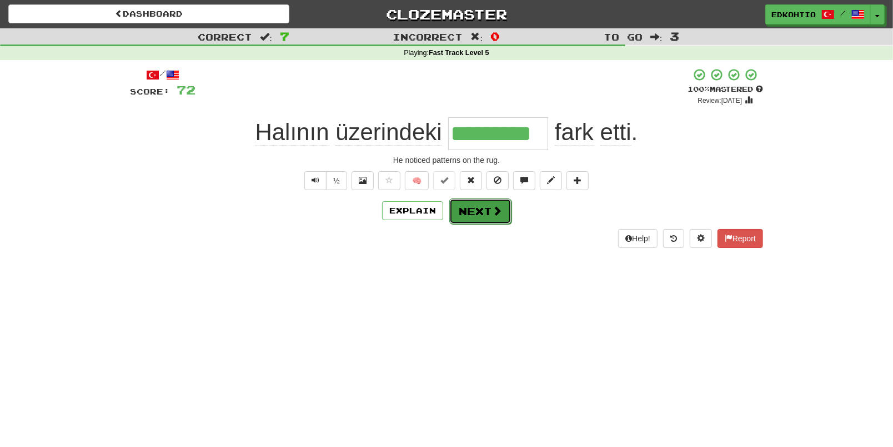
click at [480, 219] on button "Next" at bounding box center [480, 211] width 62 height 26
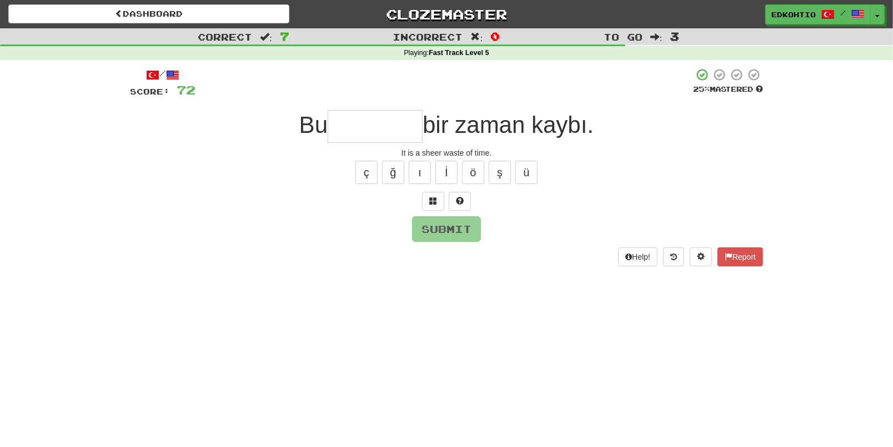
type input "*"
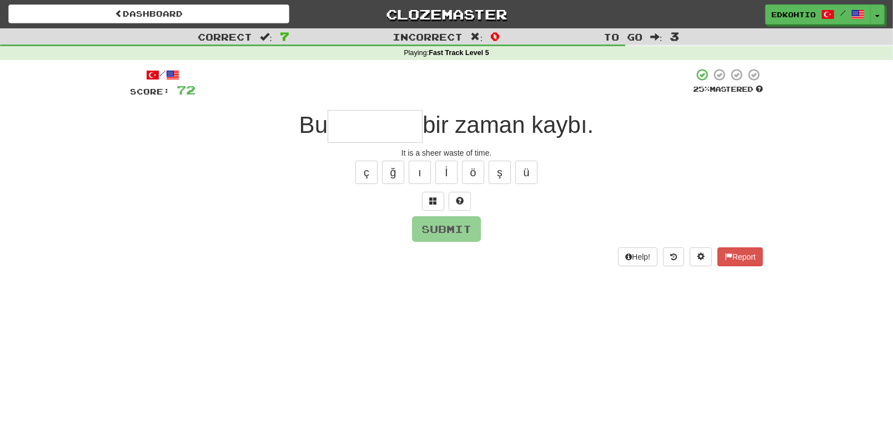
type input "*"
click at [530, 174] on button "ü" at bounding box center [526, 171] width 22 height 23
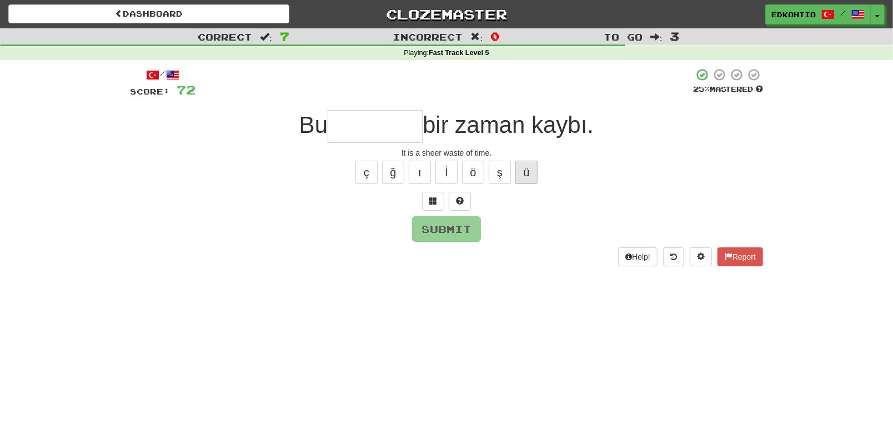
type input "*"
click at [500, 173] on button "ş" at bounding box center [500, 171] width 22 height 23
type input "*"
click at [474, 173] on button "ö" at bounding box center [473, 171] width 22 height 23
type input "*"
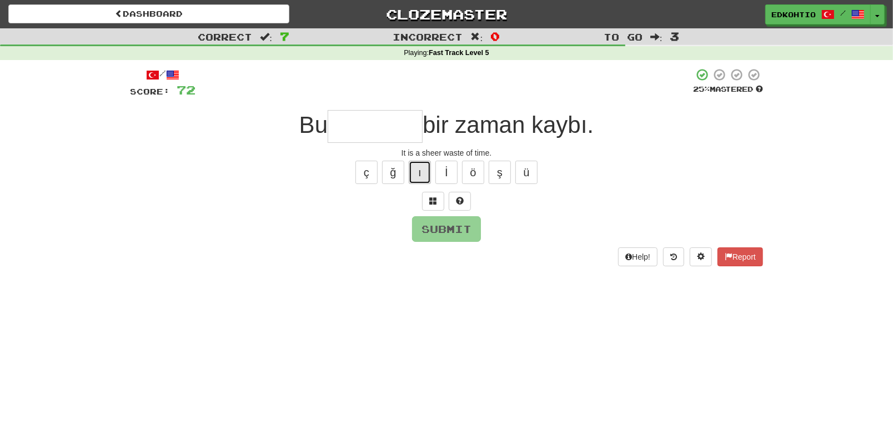
click at [422, 170] on button "ı" at bounding box center [420, 171] width 22 height 23
type input "*"
click at [400, 175] on button "ğ" at bounding box center [393, 171] width 22 height 23
type input "*"
click at [373, 178] on button "ç" at bounding box center [366, 171] width 22 height 23
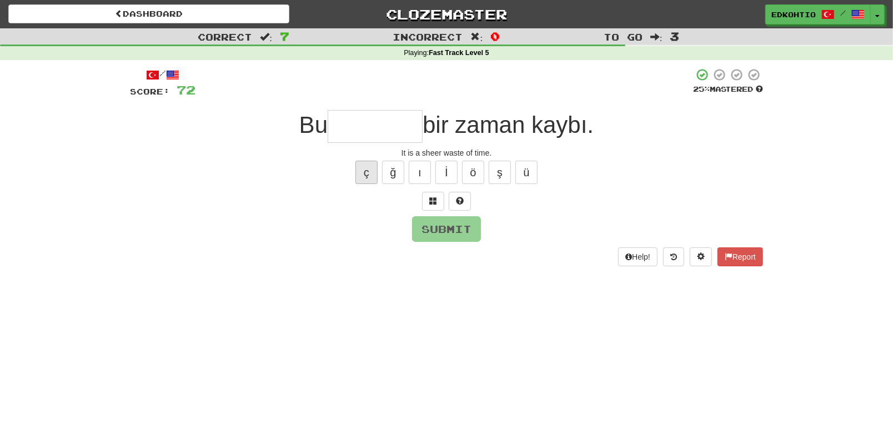
type input "*"
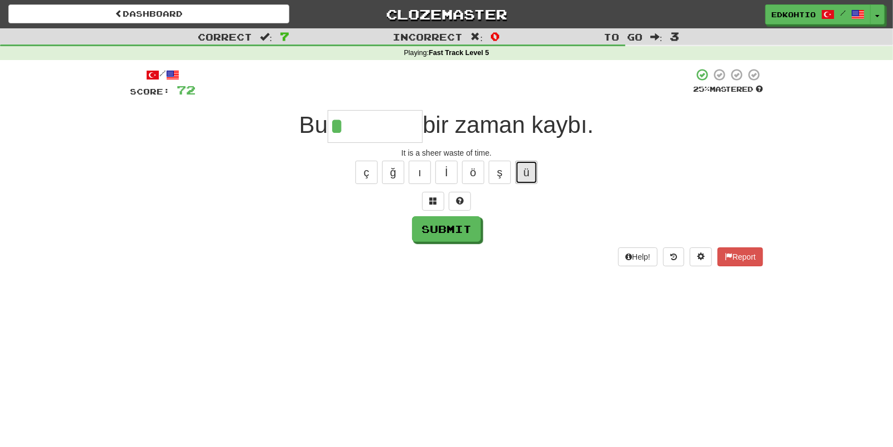
click at [526, 172] on button "ü" at bounding box center [526, 171] width 22 height 23
click at [521, 177] on button "ü" at bounding box center [526, 171] width 22 height 23
type input "*******"
click at [433, 234] on button "Submit" at bounding box center [447, 230] width 69 height 26
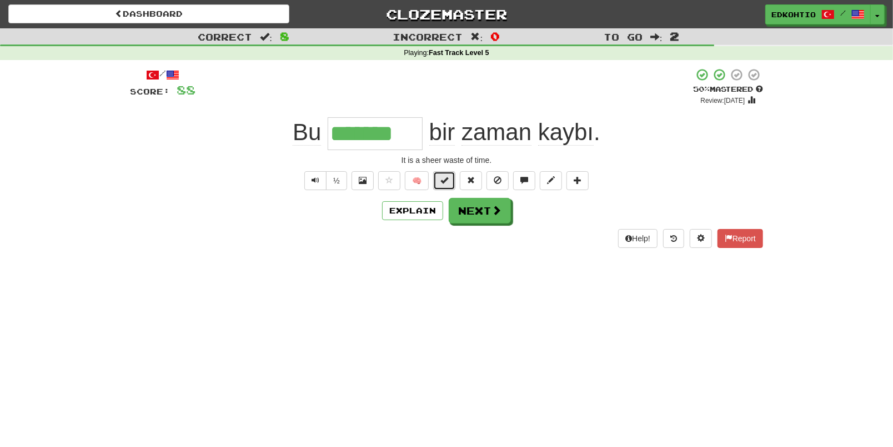
click at [443, 181] on span at bounding box center [444, 180] width 8 height 8
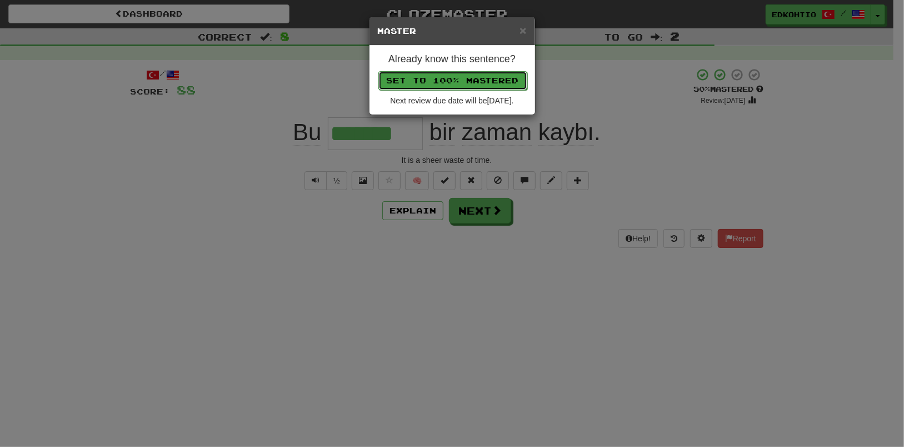
click at [455, 76] on button "Set to 100% Mastered" at bounding box center [452, 80] width 149 height 19
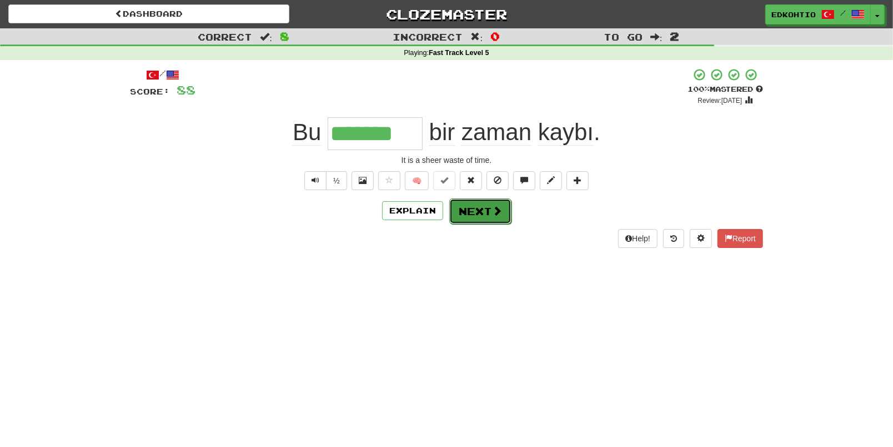
click at [474, 204] on button "Next" at bounding box center [480, 211] width 62 height 26
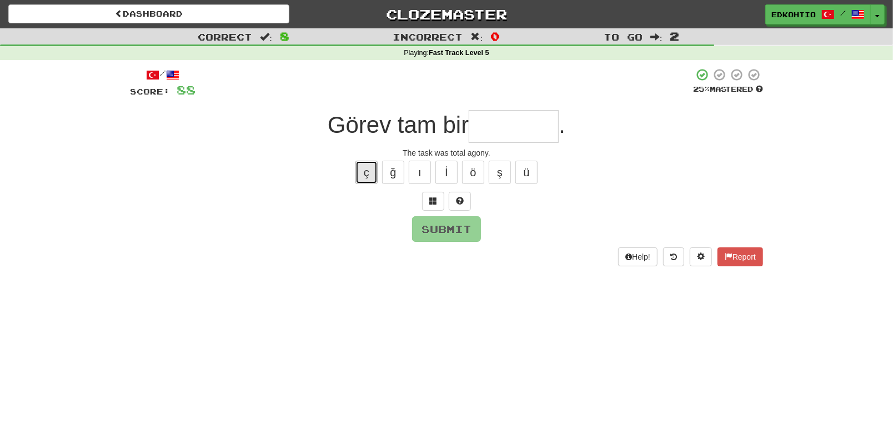
click at [365, 175] on button "ç" at bounding box center [366, 171] width 22 height 23
type input "*"
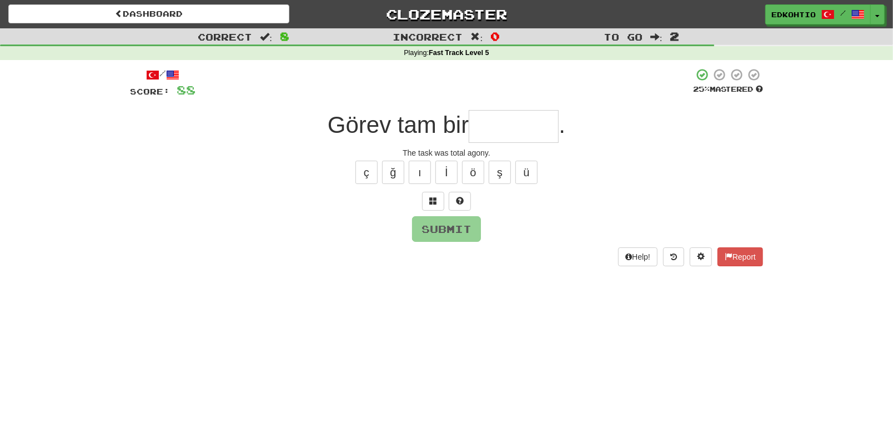
type input "*"
click at [529, 169] on button "ü" at bounding box center [526, 171] width 22 height 23
type input "*"
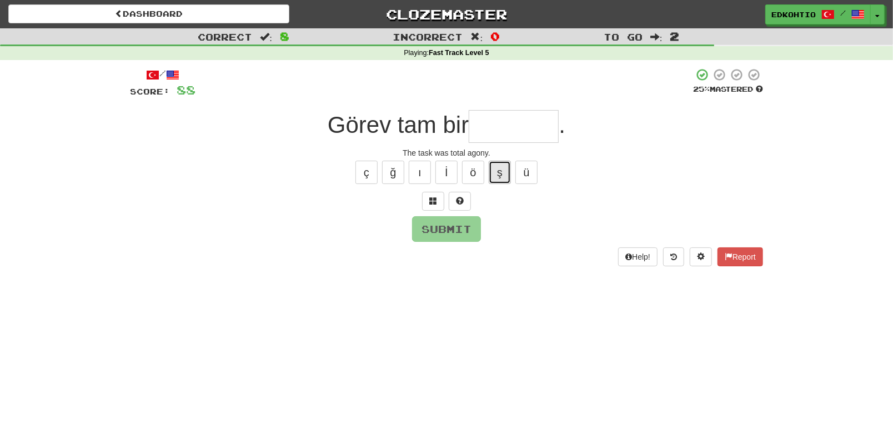
click at [495, 170] on button "ş" at bounding box center [500, 171] width 22 height 23
type input "*"
click at [480, 165] on button "ö" at bounding box center [473, 171] width 22 height 23
type input "*"
click at [418, 173] on button "ı" at bounding box center [420, 171] width 22 height 23
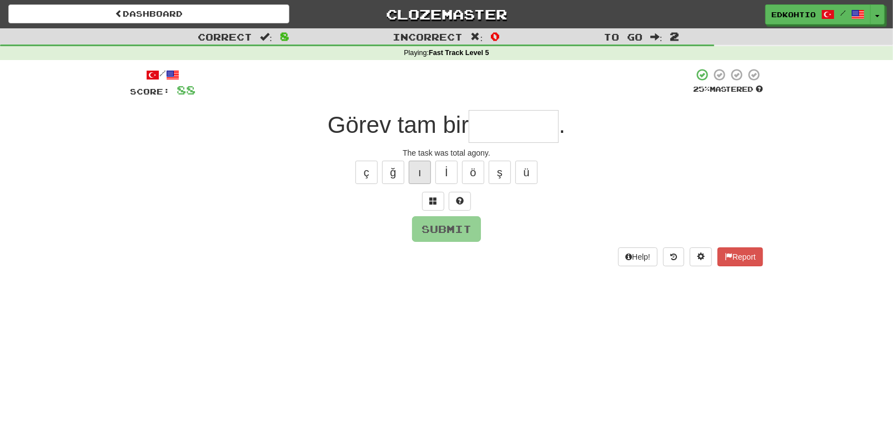
type input "*"
click at [418, 170] on button "ı" at bounding box center [420, 171] width 22 height 23
click at [505, 173] on button "ş" at bounding box center [500, 171] width 22 height 23
click at [403, 170] on button "ğ" at bounding box center [393, 171] width 22 height 23
click at [370, 169] on button "ç" at bounding box center [366, 171] width 22 height 23
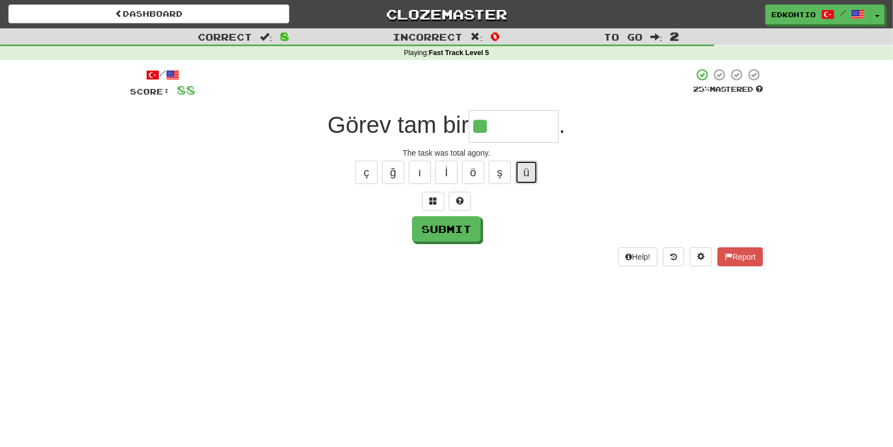
click at [530, 180] on button "ü" at bounding box center [526, 171] width 22 height 23
click at [495, 174] on button "ş" at bounding box center [500, 171] width 22 height 23
click at [476, 172] on button "ö" at bounding box center [473, 171] width 22 height 23
click at [423, 170] on button "ı" at bounding box center [420, 171] width 22 height 23
click at [396, 173] on button "ğ" at bounding box center [393, 171] width 22 height 23
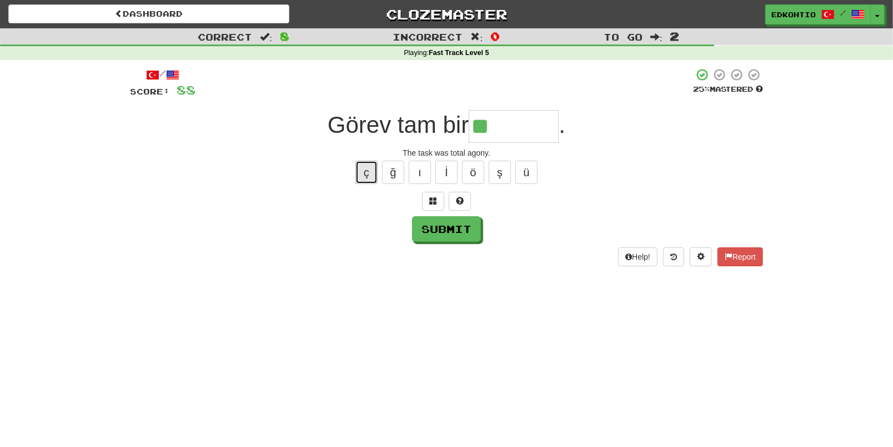
click at [363, 176] on button "ç" at bounding box center [366, 171] width 22 height 23
click at [528, 168] on button "ü" at bounding box center [526, 171] width 22 height 23
click at [495, 175] on button "ş" at bounding box center [500, 171] width 22 height 23
click at [466, 167] on button "ö" at bounding box center [473, 171] width 22 height 23
click at [447, 169] on button "İ" at bounding box center [446, 171] width 22 height 23
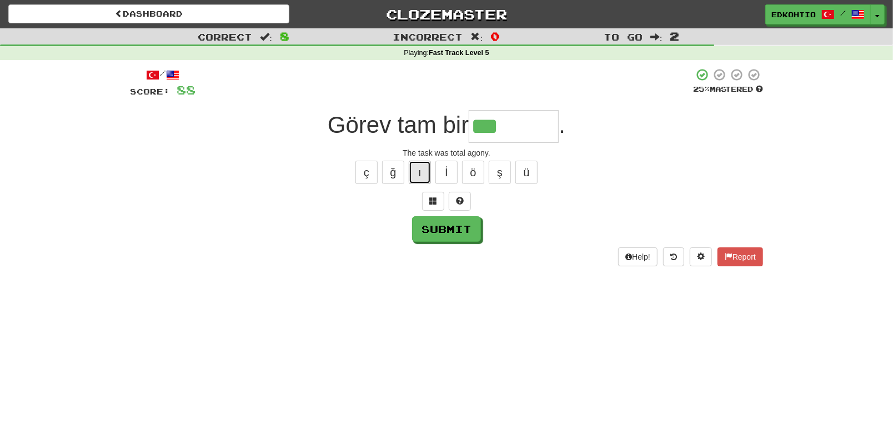
click at [426, 166] on button "ı" at bounding box center [420, 171] width 22 height 23
click at [419, 165] on button "ı" at bounding box center [420, 171] width 22 height 23
click at [415, 181] on button "ı" at bounding box center [420, 171] width 22 height 23
type input "*********"
click at [443, 225] on button "Submit" at bounding box center [447, 230] width 69 height 26
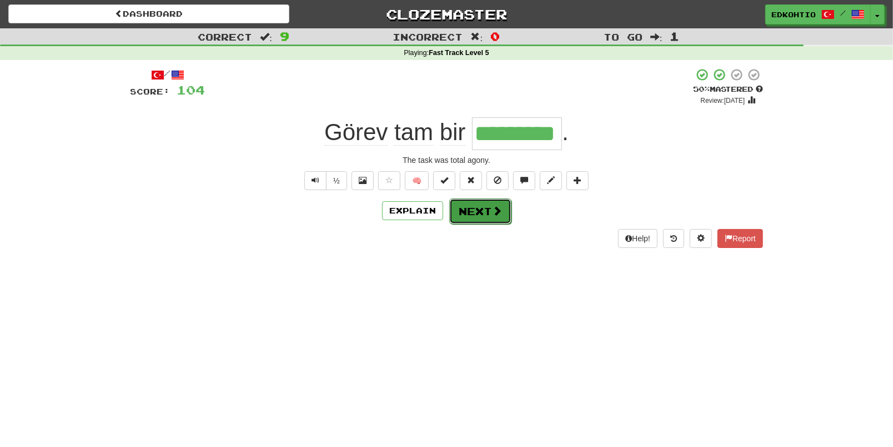
click at [478, 217] on button "Next" at bounding box center [480, 211] width 62 height 26
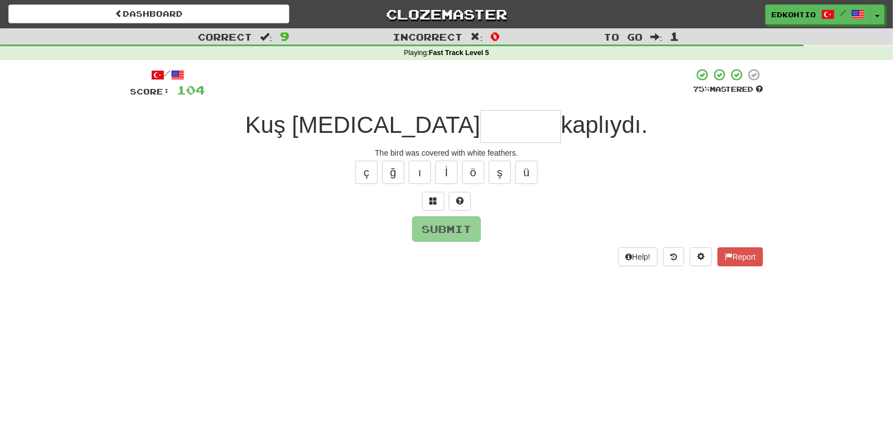
type input "*"
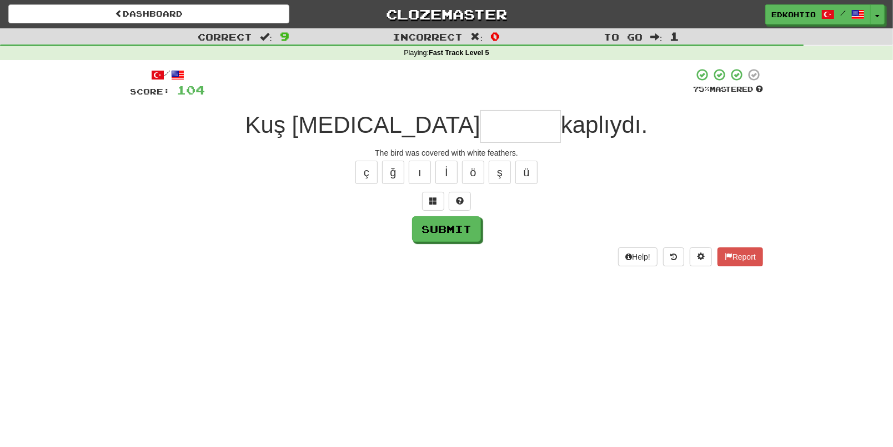
type input "*"
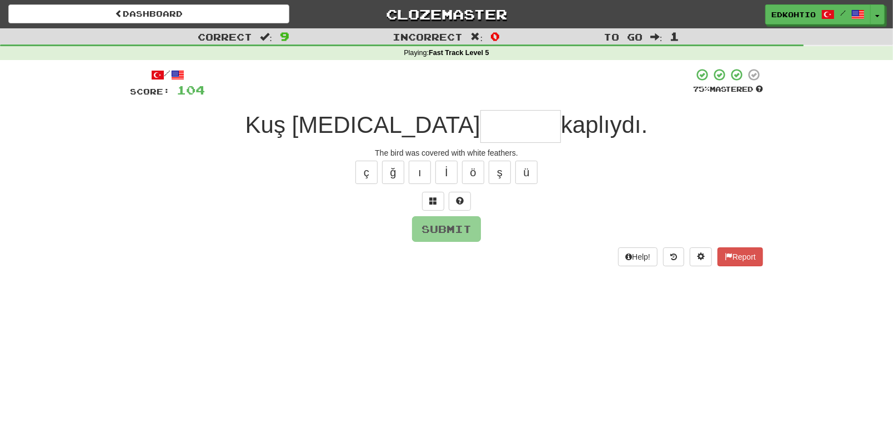
type input "*"
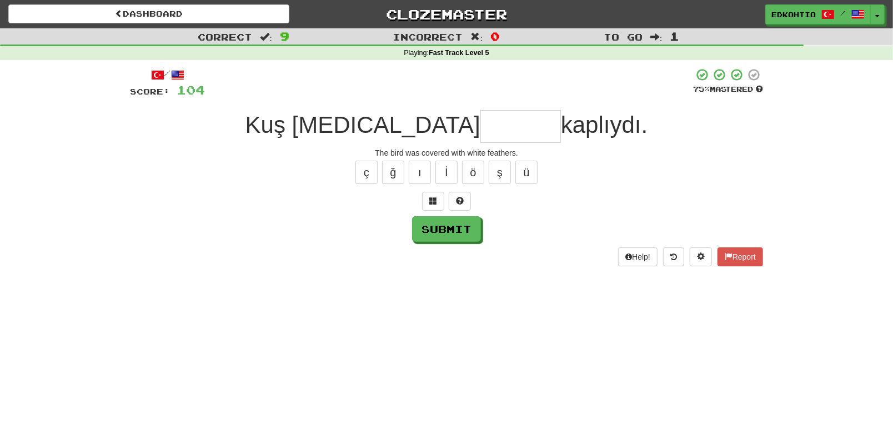
type input "*"
click at [533, 166] on button "ü" at bounding box center [526, 171] width 22 height 23
click at [508, 179] on button "ş" at bounding box center [500, 171] width 22 height 23
click at [394, 180] on button "ğ" at bounding box center [393, 171] width 22 height 23
click at [351, 163] on div "ç ğ ı İ ö ş ü" at bounding box center [446, 172] width 633 height 28
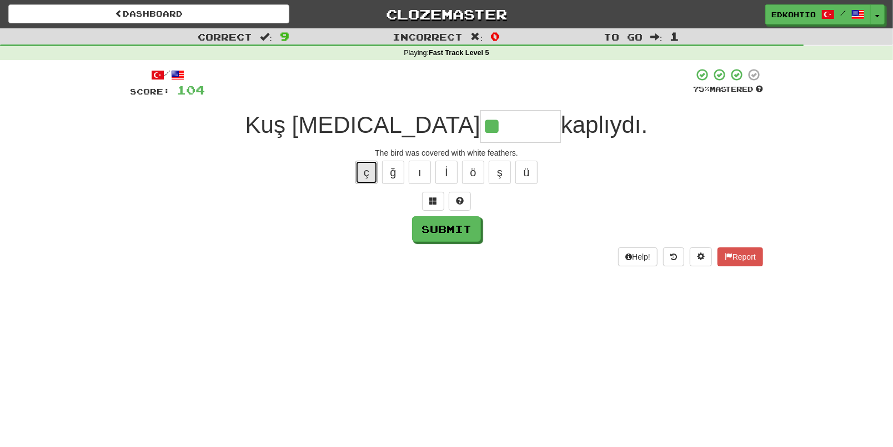
click at [361, 170] on button "ç" at bounding box center [366, 171] width 22 height 23
type input "********"
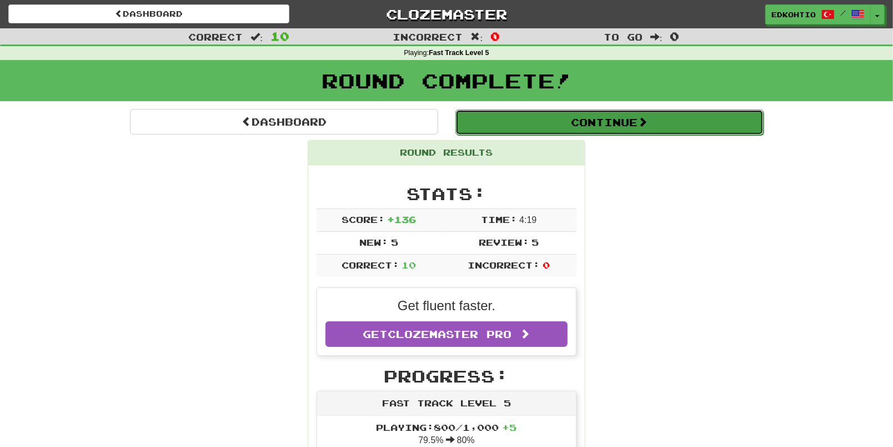
click at [624, 132] on button "Continue" at bounding box center [609, 122] width 308 height 26
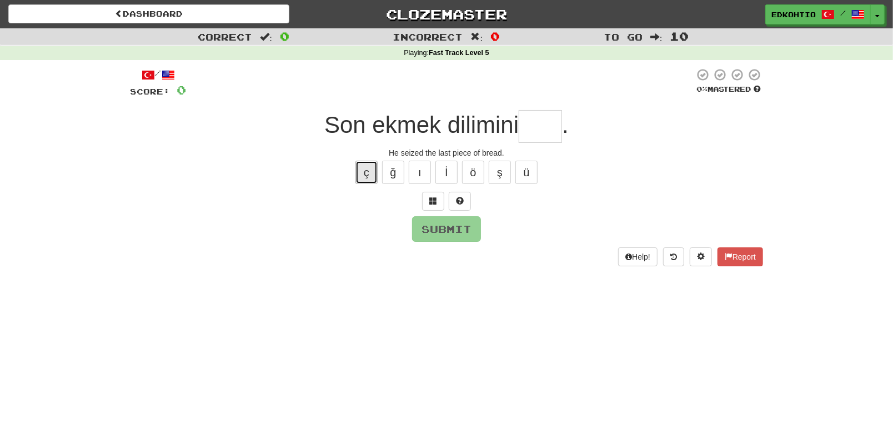
click at [368, 176] on button "ç" at bounding box center [366, 171] width 22 height 23
type input "*"
drag, startPoint x: 410, startPoint y: 176, endPoint x: 411, endPoint y: 182, distance: 6.2
click at [410, 175] on button "ı" at bounding box center [420, 171] width 22 height 23
type input "****"
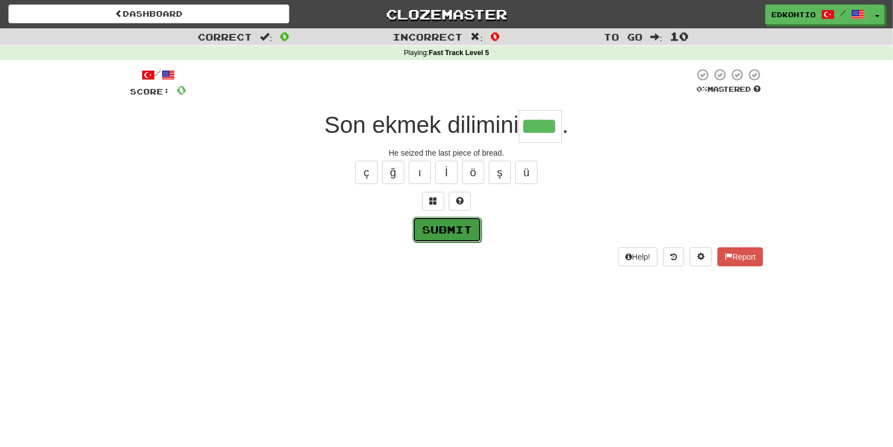
click at [428, 235] on button "Submit" at bounding box center [447, 230] width 69 height 26
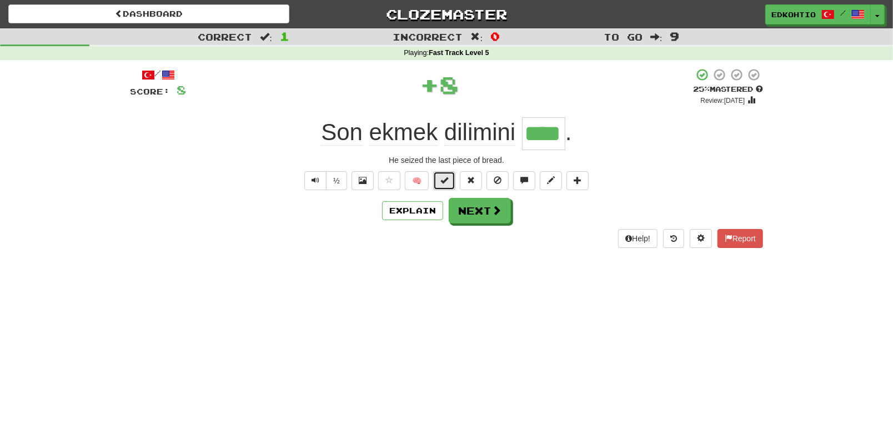
click at [443, 180] on span at bounding box center [444, 180] width 8 height 8
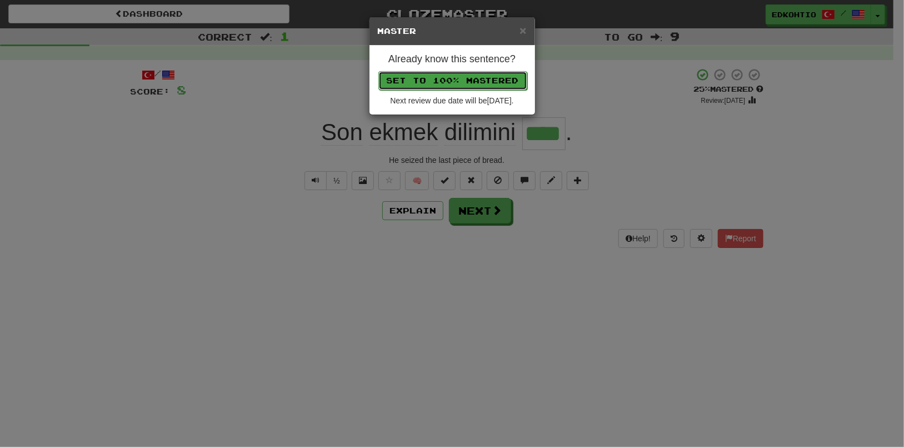
click at [478, 80] on button "Set to 100% Mastered" at bounding box center [452, 80] width 149 height 19
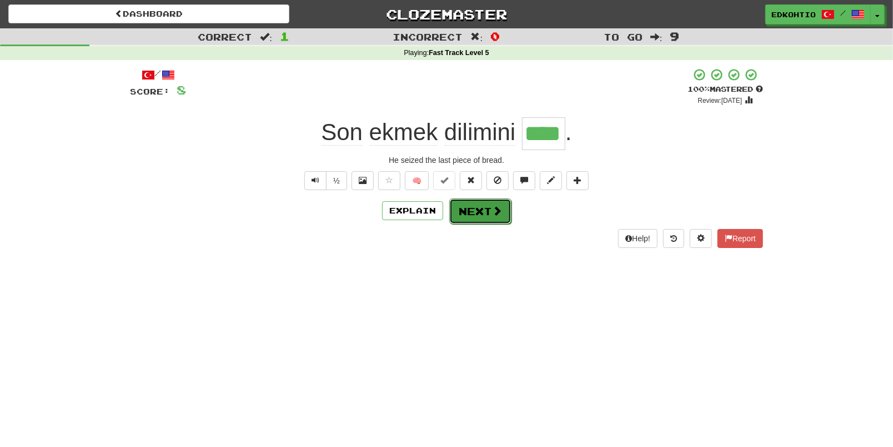
click at [473, 212] on button "Next" at bounding box center [480, 211] width 62 height 26
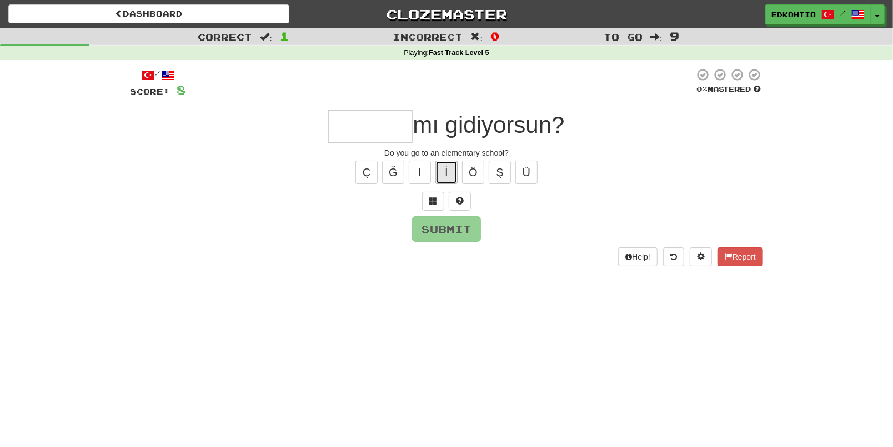
click at [449, 170] on button "İ" at bounding box center [446, 171] width 22 height 23
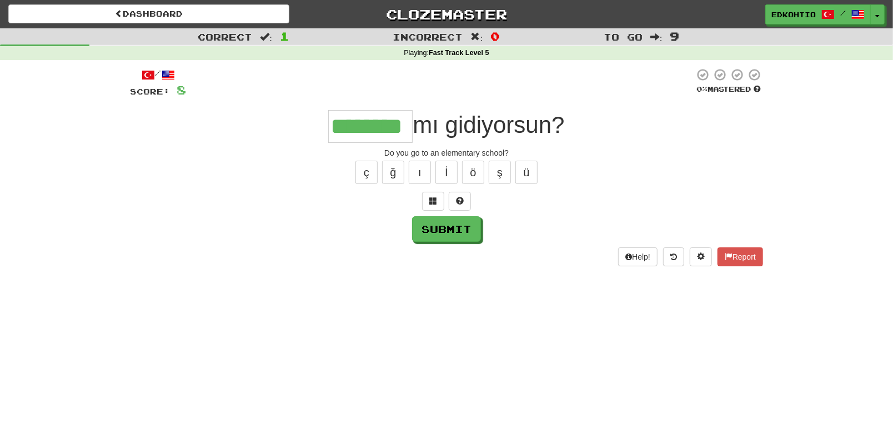
type input "********"
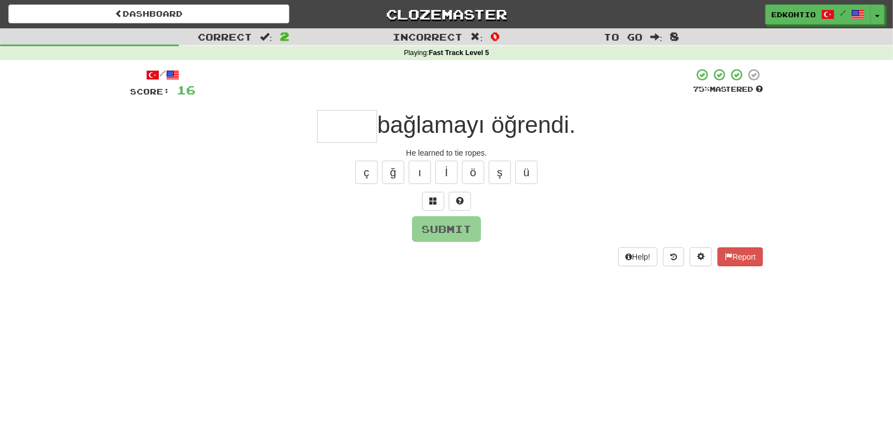
type input "*"
click at [452, 166] on button "İ" at bounding box center [446, 171] width 22 height 23
type input "*"
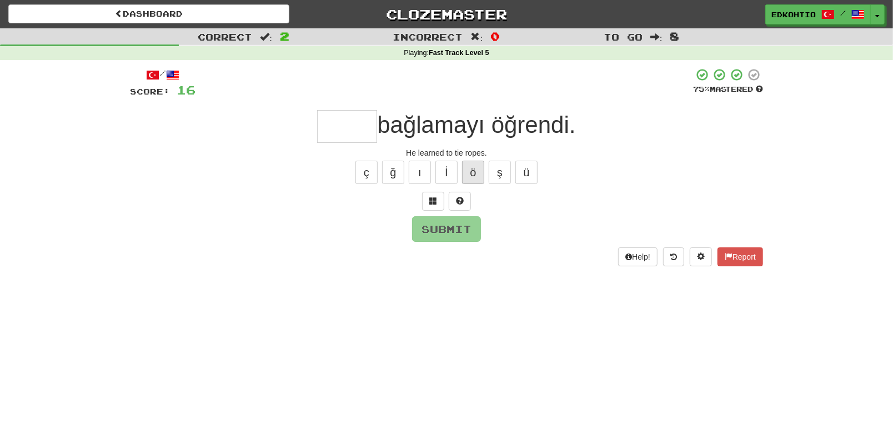
type input "*"
click at [529, 177] on button "ü" at bounding box center [526, 171] width 22 height 23
click at [501, 167] on button "ş" at bounding box center [500, 171] width 22 height 23
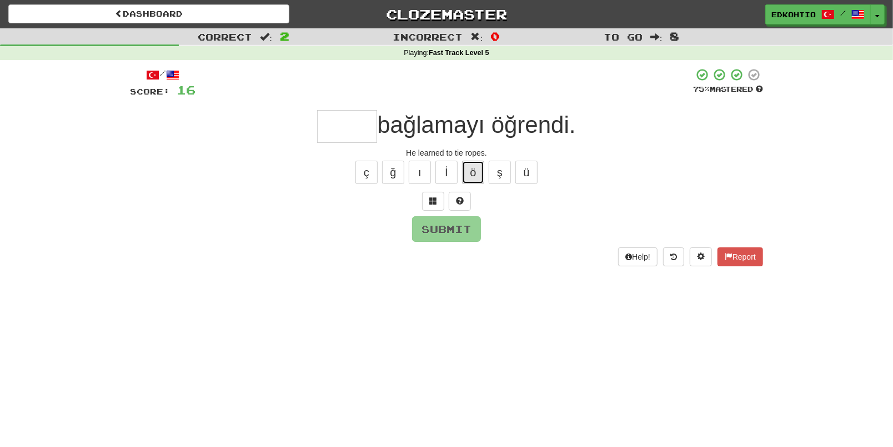
click at [478, 175] on button "ö" at bounding box center [473, 171] width 22 height 23
click at [454, 166] on button "İ" at bounding box center [446, 171] width 22 height 23
click at [415, 179] on button "ı" at bounding box center [420, 171] width 22 height 23
drag, startPoint x: 400, startPoint y: 174, endPoint x: 388, endPoint y: 173, distance: 12.2
click at [400, 173] on button "ğ" at bounding box center [393, 171] width 22 height 23
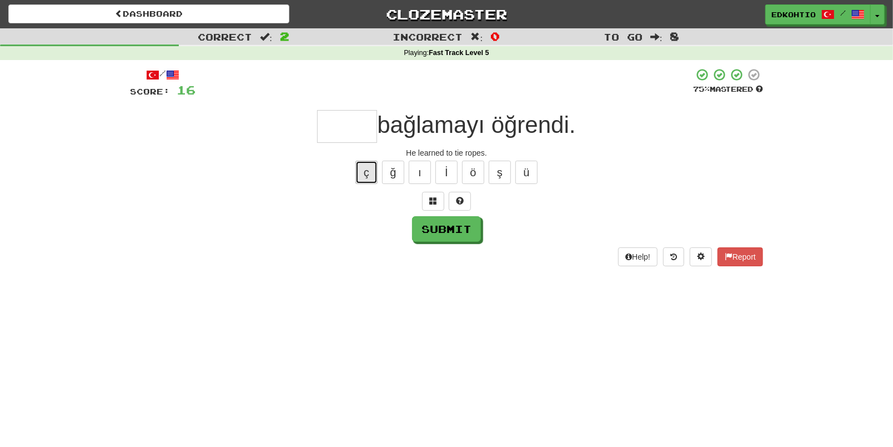
click at [377, 174] on button "ç" at bounding box center [366, 171] width 22 height 23
click at [429, 170] on button "ı" at bounding box center [420, 171] width 22 height 23
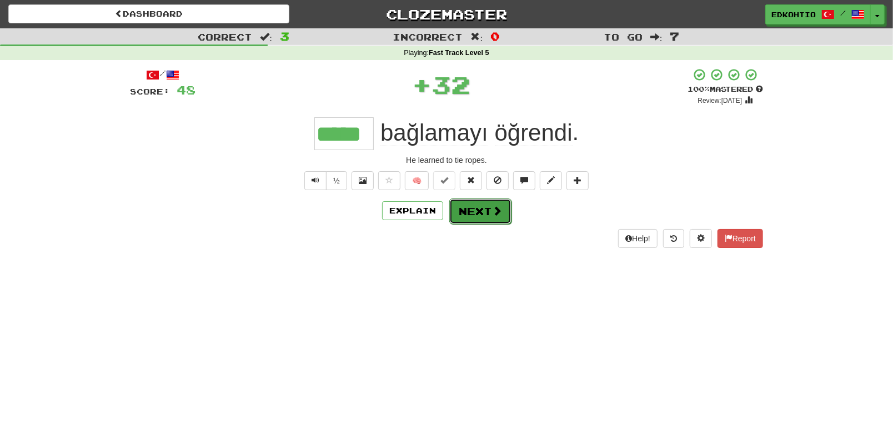
click at [473, 214] on button "Next" at bounding box center [480, 211] width 62 height 26
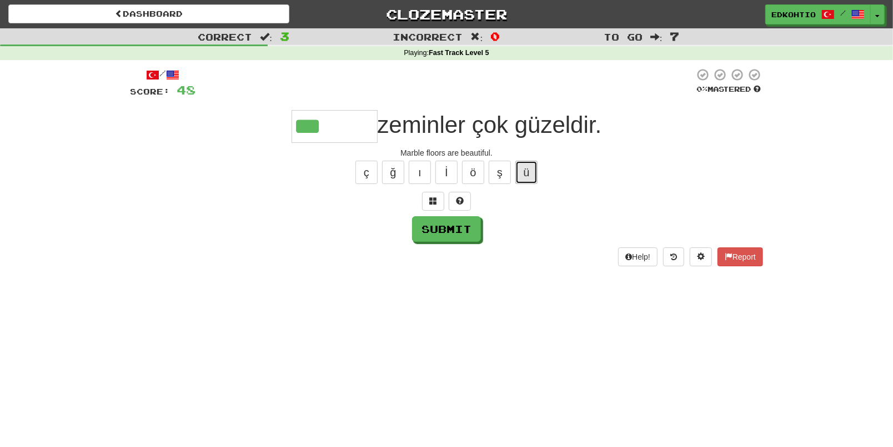
click at [521, 176] on button "ü" at bounding box center [526, 171] width 22 height 23
click at [490, 179] on button "ş" at bounding box center [500, 171] width 22 height 23
click at [468, 172] on button "ö" at bounding box center [473, 171] width 22 height 23
click at [418, 175] on button "ı" at bounding box center [420, 171] width 22 height 23
click at [384, 173] on button "ğ" at bounding box center [393, 171] width 22 height 23
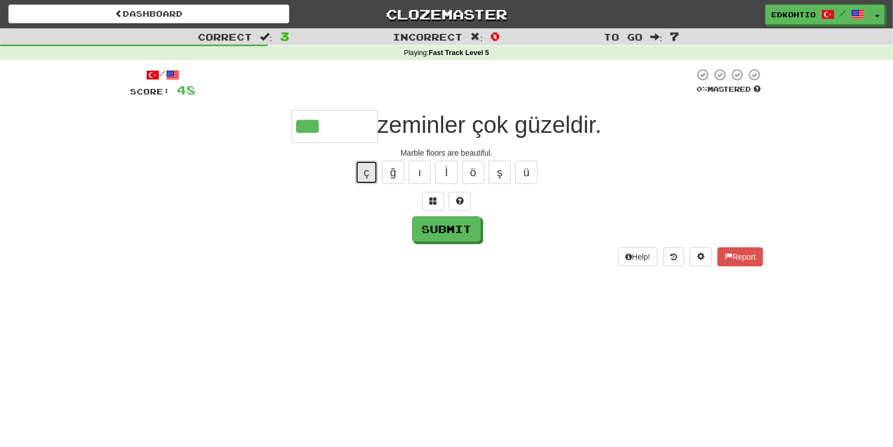
click at [369, 170] on button "ç" at bounding box center [366, 171] width 22 height 23
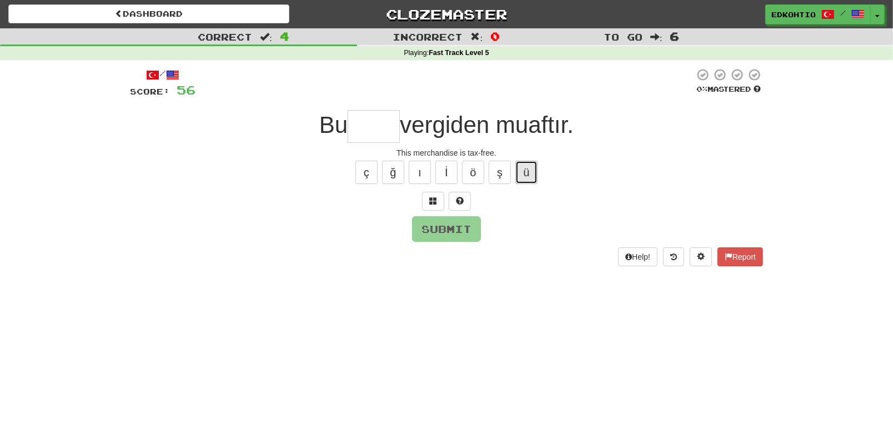
click at [525, 166] on button "ü" at bounding box center [526, 171] width 22 height 23
click at [528, 166] on button "ü" at bounding box center [526, 171] width 22 height 23
click at [458, 227] on button "Submit" at bounding box center [447, 230] width 69 height 26
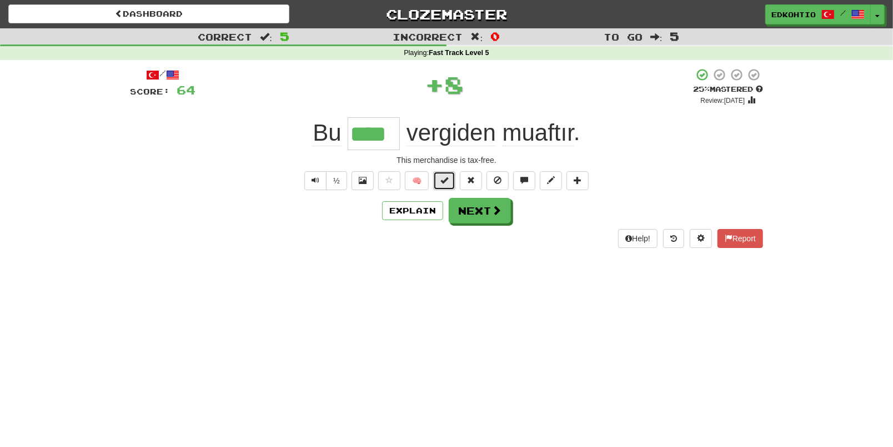
click at [439, 183] on button at bounding box center [444, 180] width 22 height 19
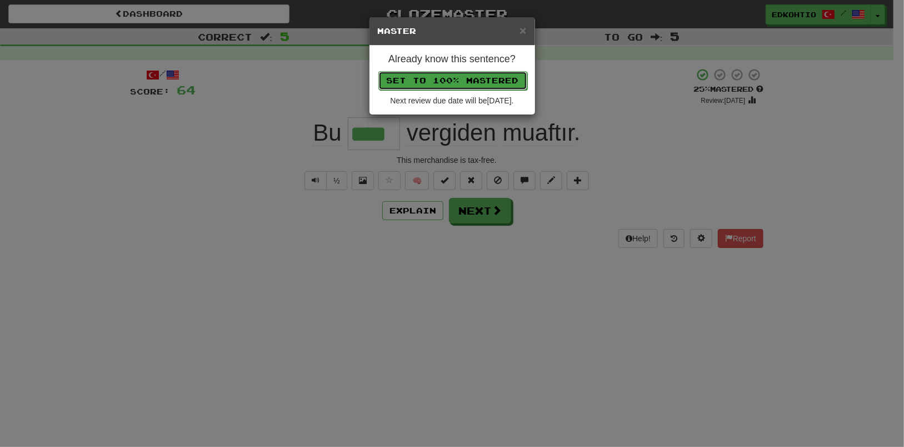
click at [467, 81] on button "Set to 100% Mastered" at bounding box center [452, 80] width 149 height 19
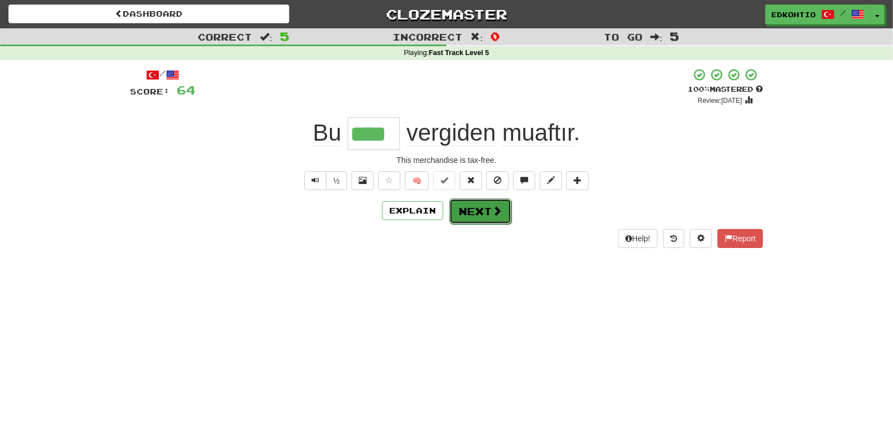
click at [481, 207] on button "Next" at bounding box center [480, 211] width 62 height 26
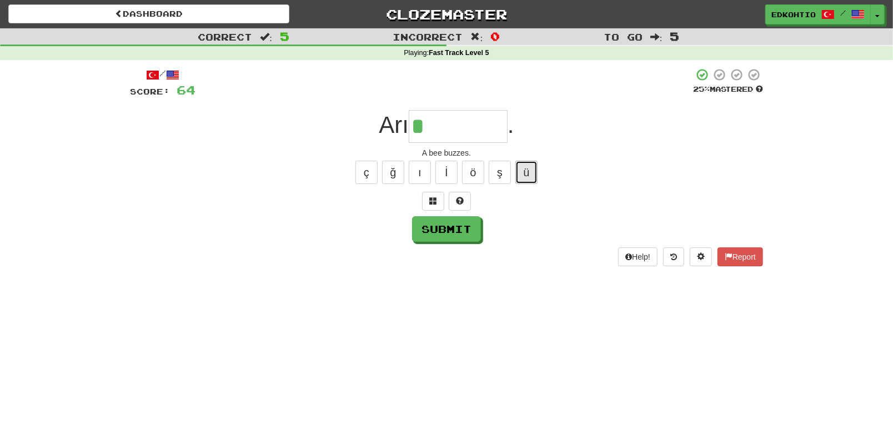
click at [536, 167] on button "ü" at bounding box center [526, 171] width 22 height 23
click at [503, 167] on button "ş" at bounding box center [500, 171] width 22 height 23
click at [474, 168] on button "ö" at bounding box center [473, 171] width 22 height 23
click at [424, 166] on button "ı" at bounding box center [420, 171] width 22 height 23
click at [415, 173] on button "ı" at bounding box center [420, 171] width 22 height 23
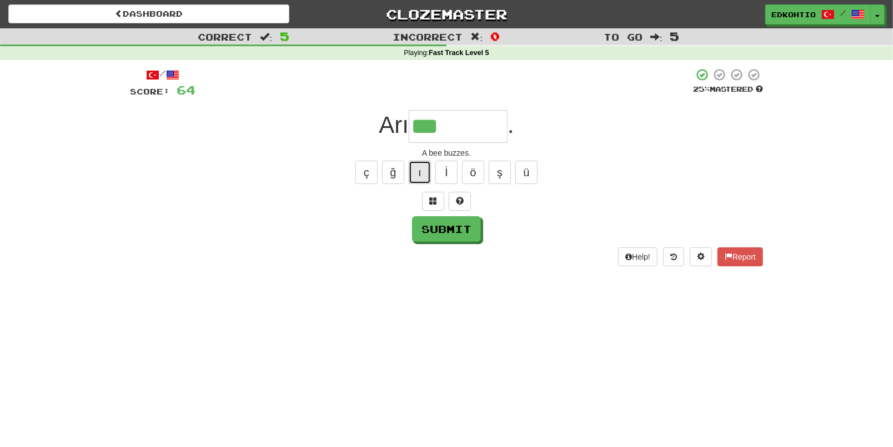
click at [415, 172] on button "ı" at bounding box center [420, 171] width 22 height 23
click at [425, 169] on button "ı" at bounding box center [420, 171] width 22 height 23
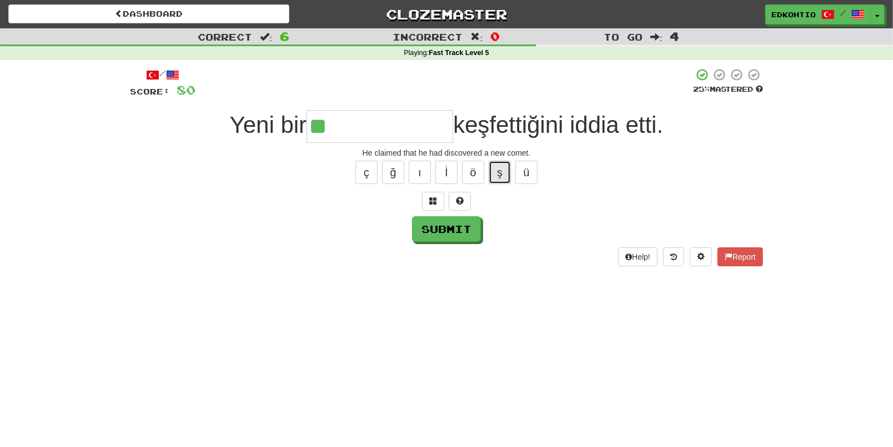
click at [509, 172] on button "ş" at bounding box center [500, 171] width 22 height 23
click at [383, 175] on button "ğ" at bounding box center [393, 171] width 22 height 23
click at [369, 172] on button "ç" at bounding box center [366, 171] width 22 height 23
click at [419, 176] on button "ı" at bounding box center [420, 171] width 22 height 23
click at [523, 173] on button "ü" at bounding box center [526, 171] width 22 height 23
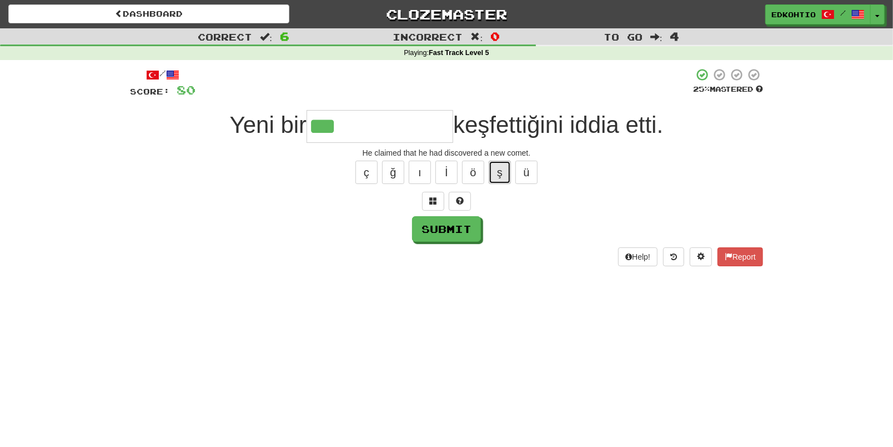
click at [508, 174] on button "ş" at bounding box center [500, 171] width 22 height 23
click at [483, 174] on button "ö" at bounding box center [473, 171] width 22 height 23
click at [415, 173] on button "ı" at bounding box center [420, 171] width 22 height 23
click at [394, 173] on button "ğ" at bounding box center [393, 171] width 22 height 23
click at [373, 173] on button "ç" at bounding box center [366, 171] width 22 height 23
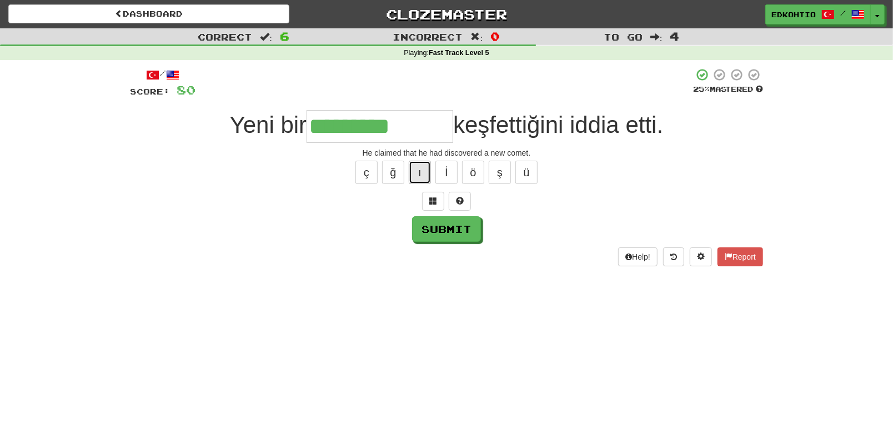
click at [415, 173] on button "ı" at bounding box center [420, 171] width 22 height 23
click at [425, 173] on button "ı" at bounding box center [420, 171] width 22 height 23
click at [446, 229] on button "Submit" at bounding box center [447, 230] width 69 height 26
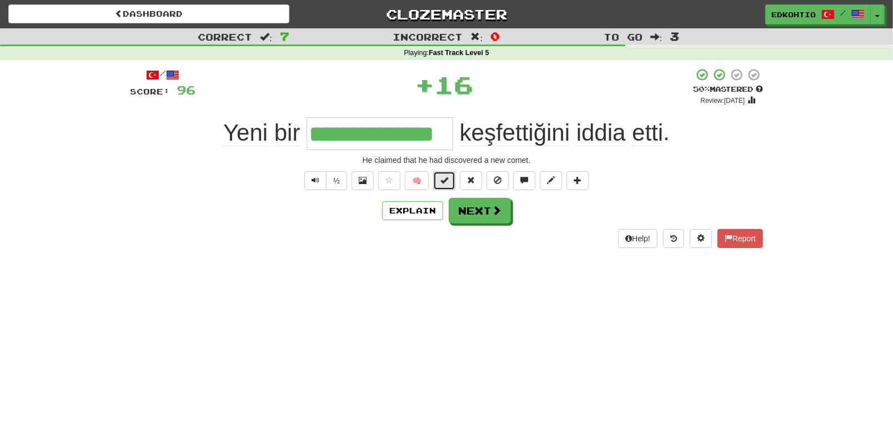
click at [445, 180] on span at bounding box center [444, 180] width 8 height 8
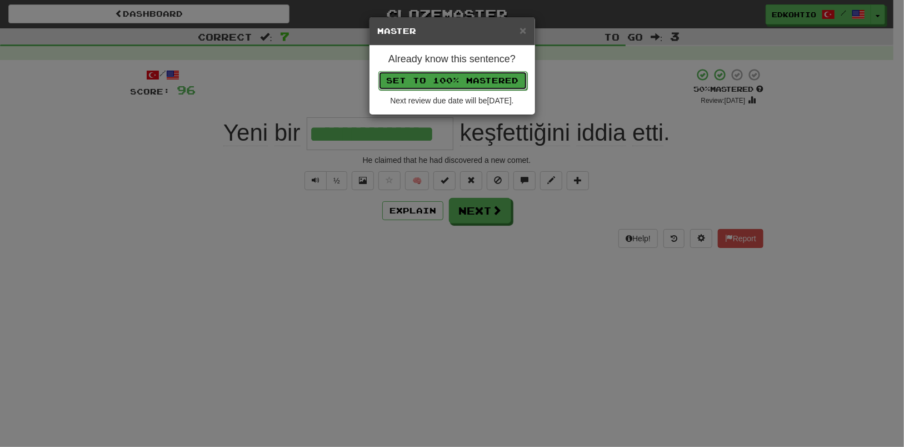
click at [469, 83] on button "Set to 100% Mastered" at bounding box center [452, 80] width 149 height 19
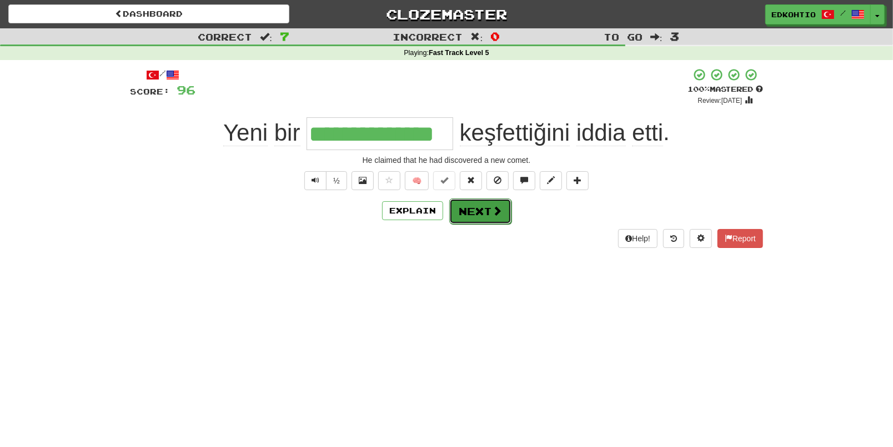
click at [470, 206] on button "Next" at bounding box center [480, 211] width 62 height 26
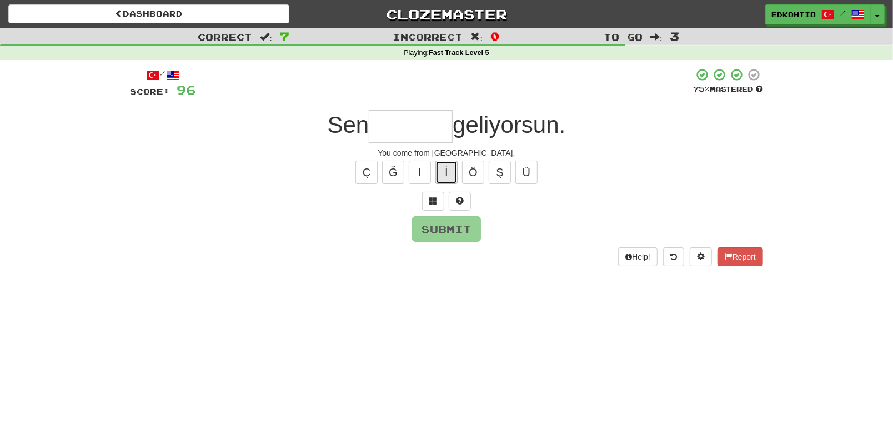
click at [457, 166] on button "İ" at bounding box center [446, 171] width 22 height 23
click at [362, 174] on button "ç" at bounding box center [366, 171] width 22 height 23
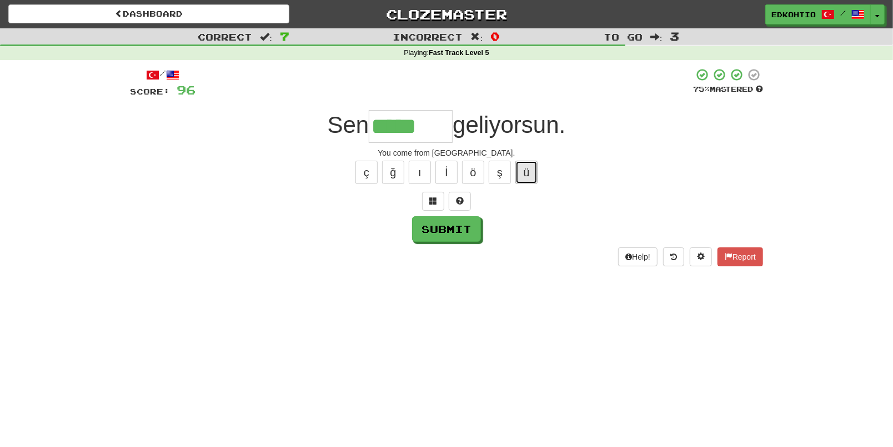
click at [535, 162] on button "ü" at bounding box center [526, 171] width 22 height 23
click at [504, 168] on button "ş" at bounding box center [500, 171] width 22 height 23
click at [478, 172] on button "ö" at bounding box center [473, 171] width 22 height 23
click at [417, 180] on button "ı" at bounding box center [420, 171] width 22 height 23
click at [393, 166] on button "ğ" at bounding box center [393, 171] width 22 height 23
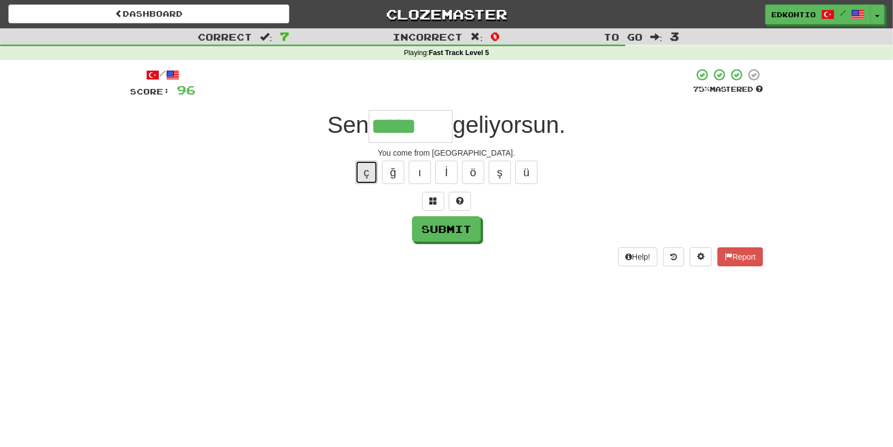
click at [368, 170] on button "ç" at bounding box center [366, 171] width 22 height 23
click at [525, 175] on button "ü" at bounding box center [526, 171] width 22 height 23
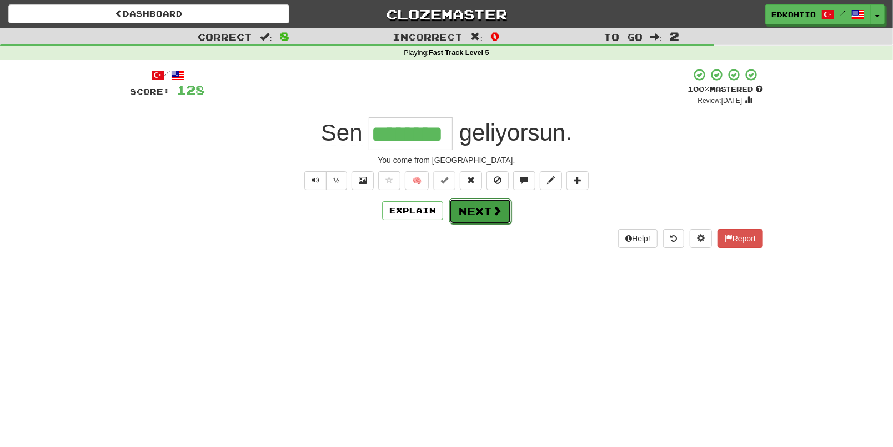
click at [472, 209] on button "Next" at bounding box center [480, 211] width 62 height 26
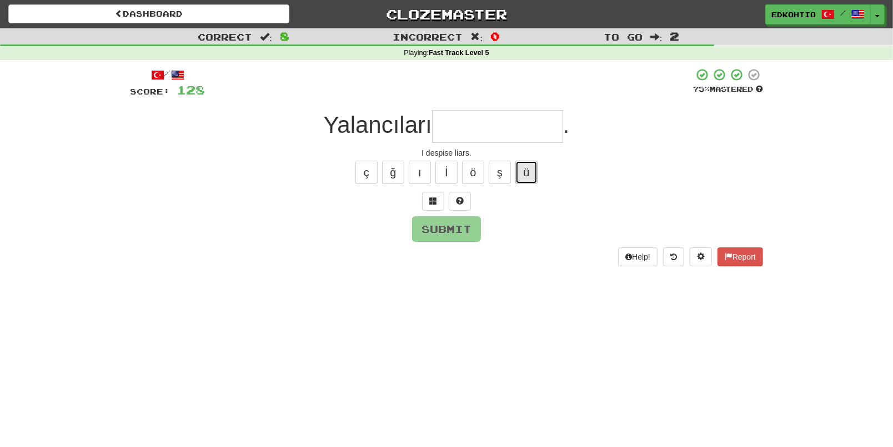
click at [529, 174] on button "ü" at bounding box center [526, 171] width 22 height 23
drag, startPoint x: 509, startPoint y: 177, endPoint x: 498, endPoint y: 183, distance: 12.7
click at [509, 177] on button "ş" at bounding box center [500, 171] width 22 height 23
click at [473, 170] on button "ö" at bounding box center [473, 171] width 22 height 23
click at [431, 169] on div "ç ğ ı İ ö ş ü" at bounding box center [446, 172] width 633 height 28
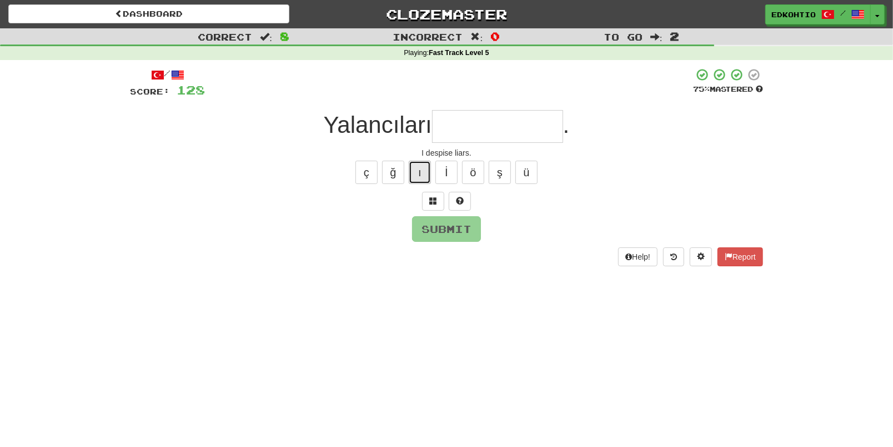
click at [417, 177] on button "ı" at bounding box center [420, 171] width 22 height 23
click at [395, 169] on button "ğ" at bounding box center [393, 171] width 22 height 23
click at [364, 169] on button "ç" at bounding box center [366, 171] width 22 height 23
click at [521, 174] on button "ü" at bounding box center [526, 171] width 22 height 23
click at [493, 178] on button "ş" at bounding box center [500, 171] width 22 height 23
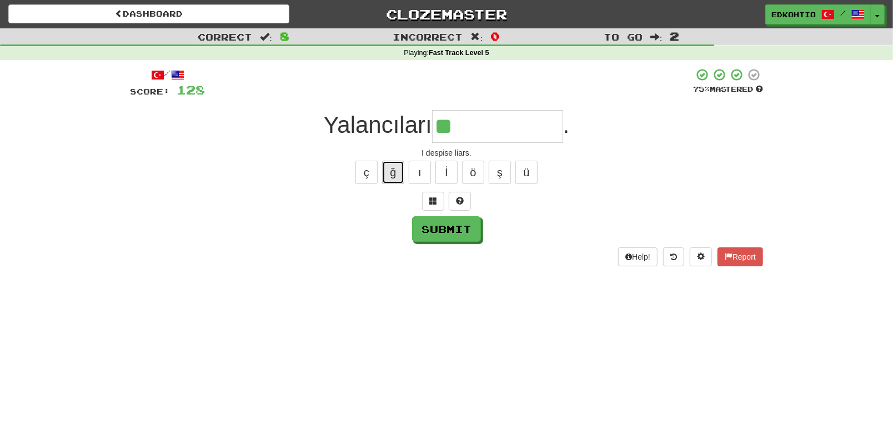
click at [394, 173] on button "ğ" at bounding box center [393, 171] width 22 height 23
click at [367, 170] on button "ç" at bounding box center [366, 171] width 22 height 23
click at [523, 172] on button "ü" at bounding box center [526, 171] width 22 height 23
click at [522, 166] on button "ü" at bounding box center [526, 171] width 22 height 23
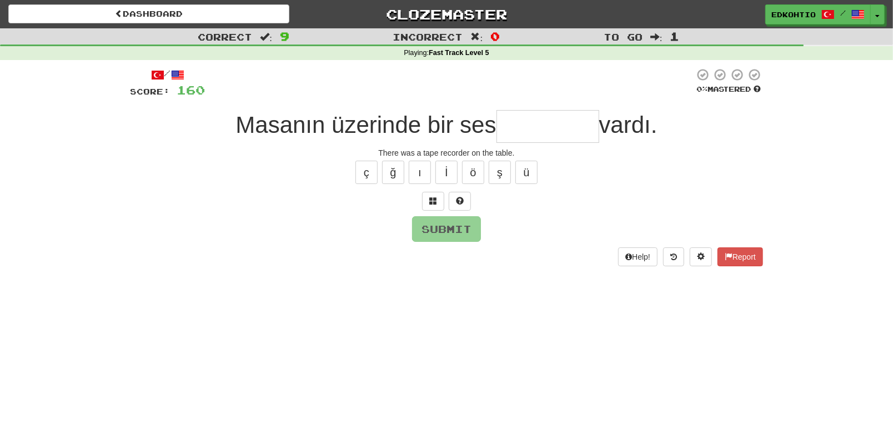
click at [516, 184] on div "ç ğ ı İ ö ş ü" at bounding box center [446, 172] width 633 height 28
click at [522, 173] on button "ü" at bounding box center [526, 171] width 22 height 23
click at [508, 164] on button "ş" at bounding box center [500, 171] width 22 height 23
click at [473, 166] on button "ö" at bounding box center [473, 171] width 22 height 23
click at [420, 179] on button "ı" at bounding box center [420, 171] width 22 height 23
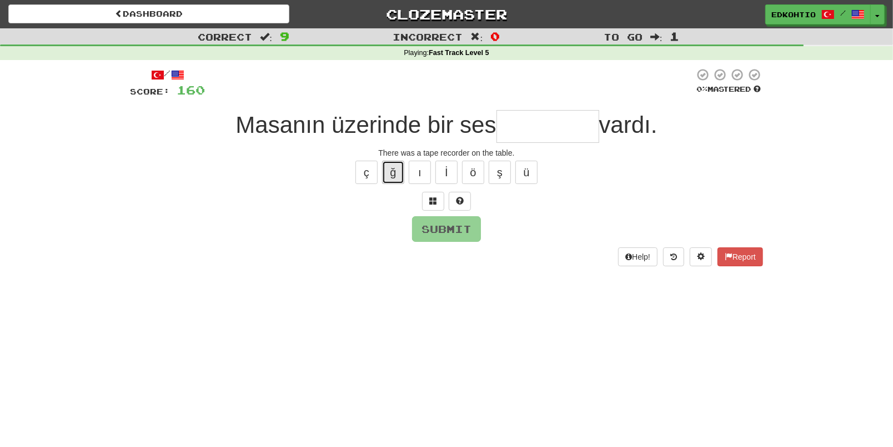
click at [389, 176] on button "ğ" at bounding box center [393, 171] width 22 height 23
click at [362, 176] on button "ç" at bounding box center [366, 171] width 22 height 23
click at [444, 225] on button "Submit" at bounding box center [447, 230] width 69 height 26
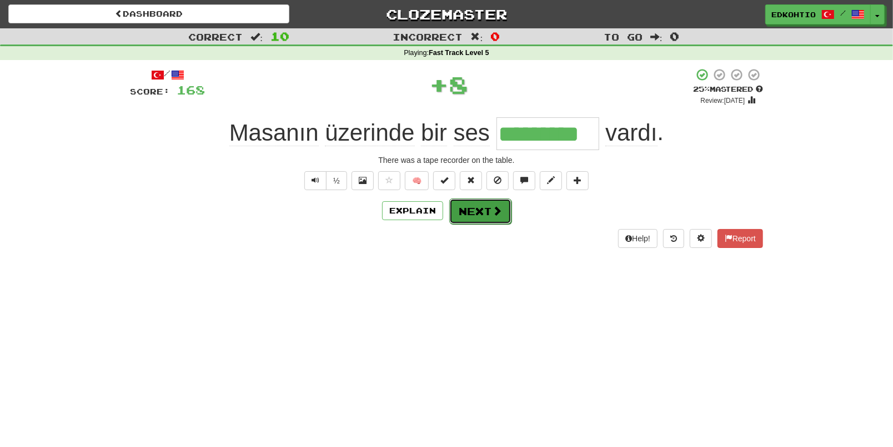
click at [476, 212] on button "Next" at bounding box center [480, 211] width 62 height 26
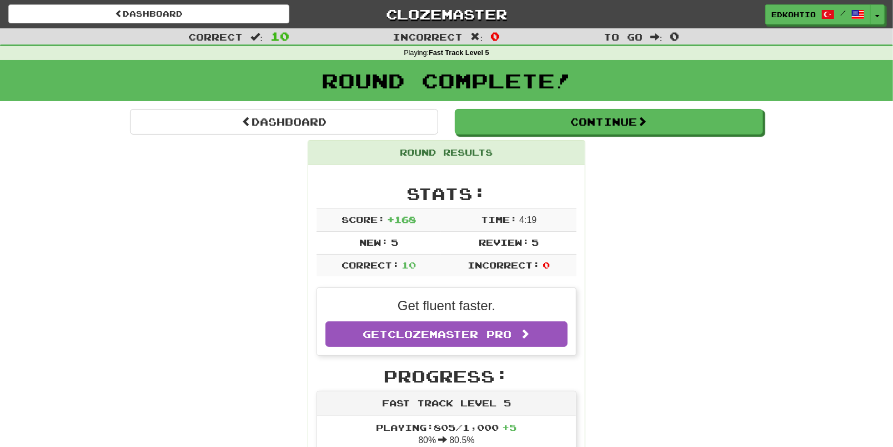
click at [611, 106] on div "Round Complete!" at bounding box center [446, 84] width 893 height 49
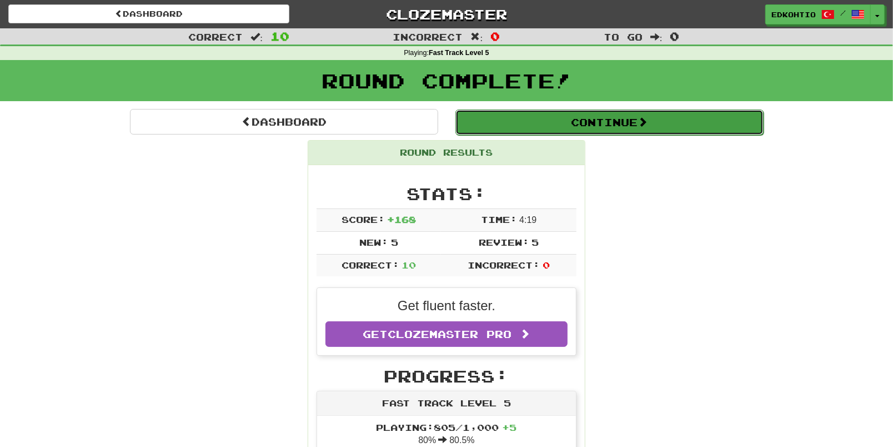
click at [617, 123] on button "Continue" at bounding box center [609, 122] width 308 height 26
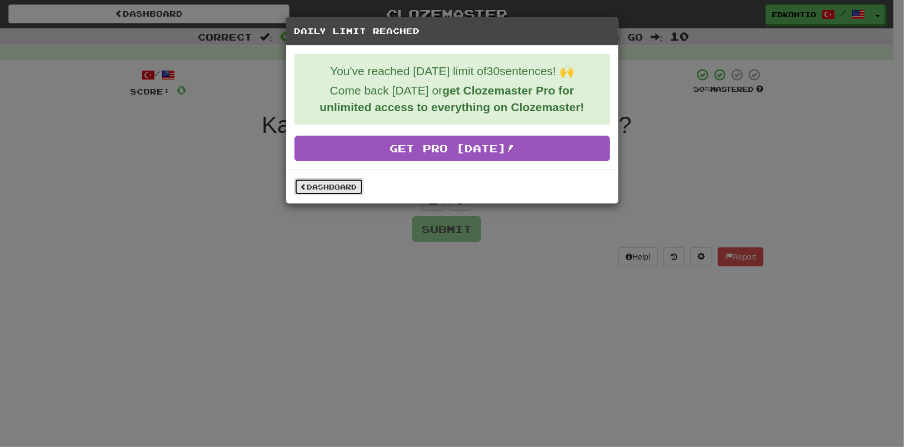
click at [343, 190] on link "Dashboard" at bounding box center [328, 186] width 69 height 17
